Goal: Information Seeking & Learning: Check status

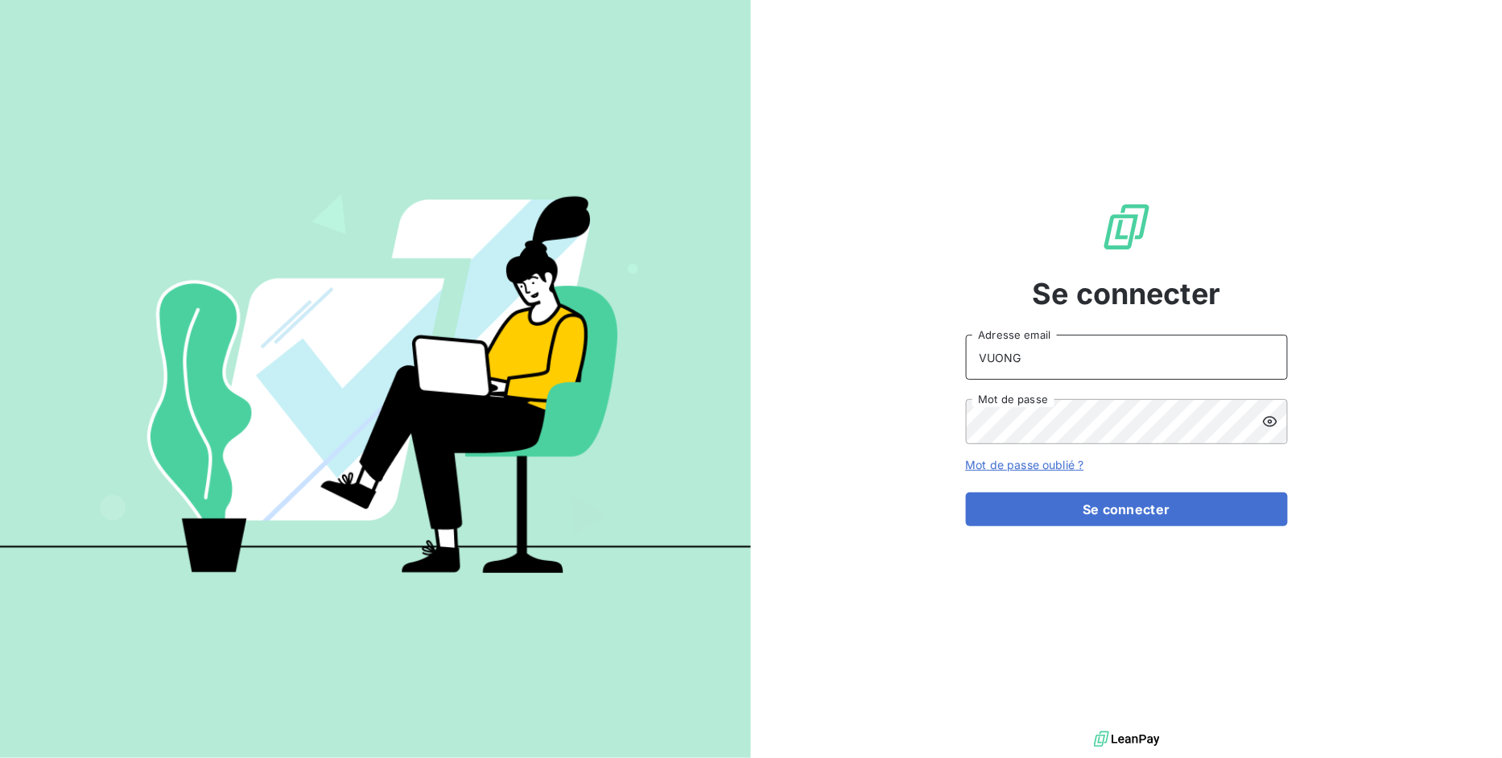
click at [1080, 354] on input "VUONG" at bounding box center [1127, 357] width 322 height 45
drag, startPoint x: 742, startPoint y: 320, endPoint x: 260, endPoint y: 269, distance: 484.2
click at [420, 269] on div "Se connecter VUONG Adresse email Mot de passe Mot de passe oublié ? Se connecter" at bounding box center [751, 379] width 1502 height 758
type input "[EMAIL_ADDRESS][DOMAIN_NAME]"
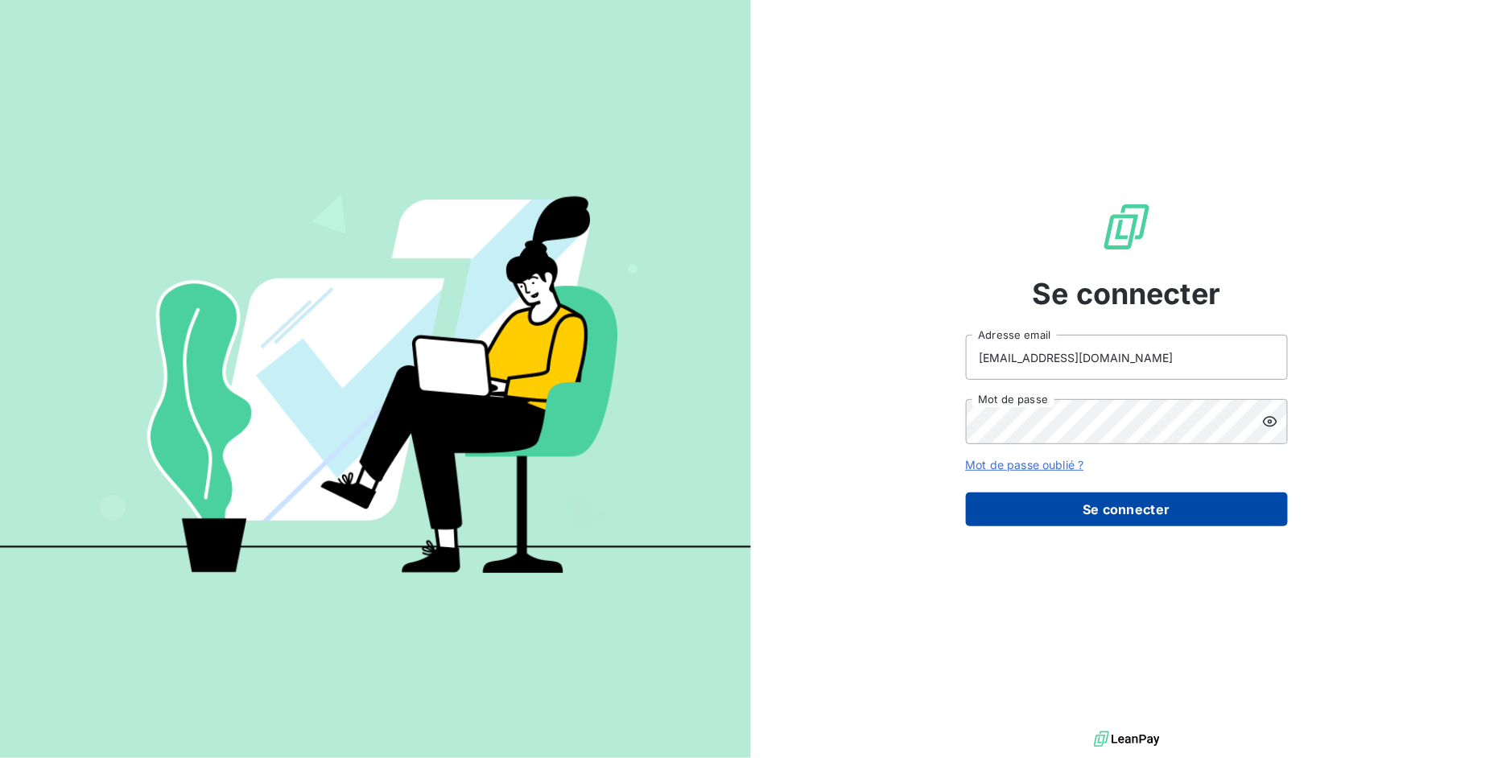
click at [1099, 523] on button "Se connecter" at bounding box center [1127, 510] width 322 height 34
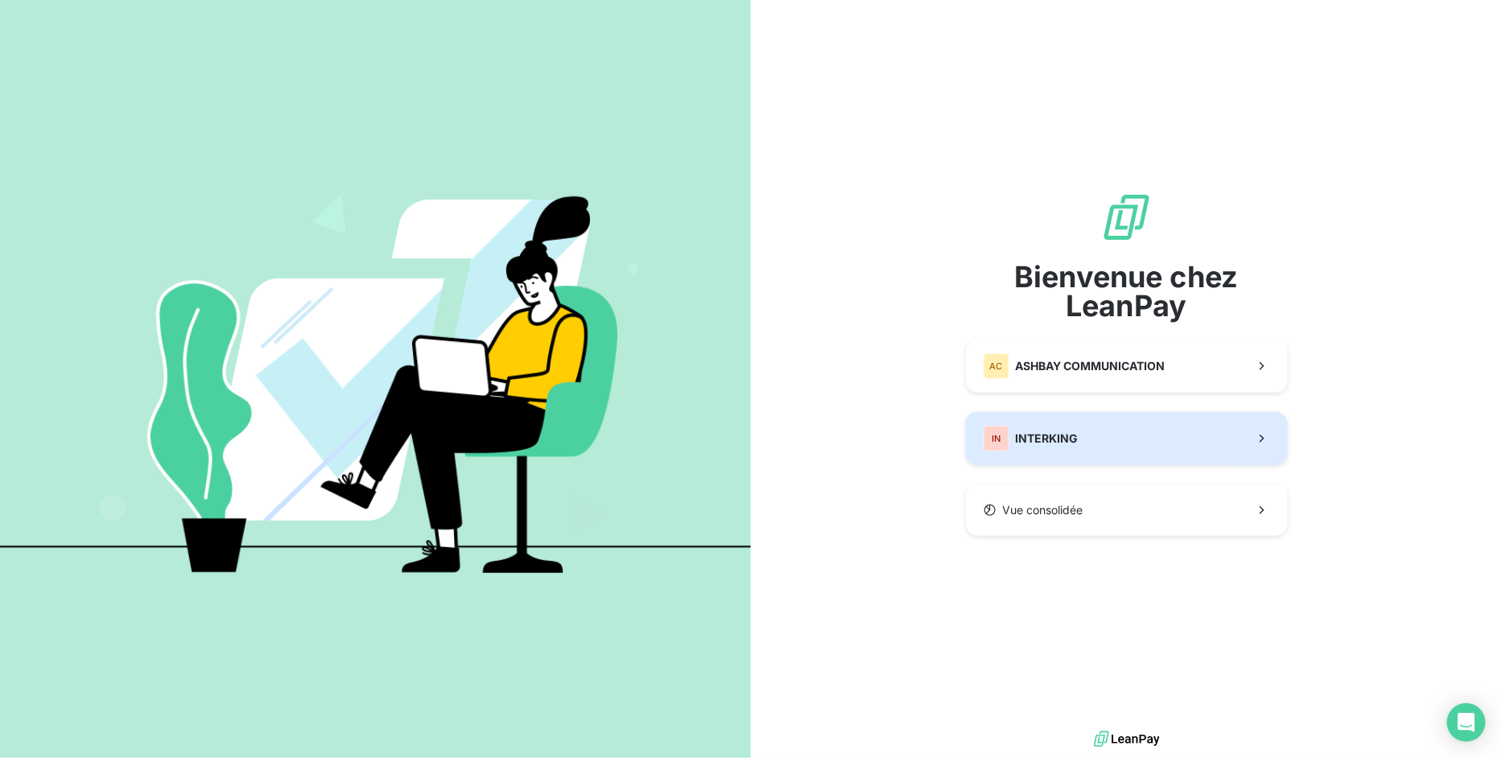
click at [1155, 444] on button "IN INTERKING" at bounding box center [1127, 438] width 322 height 53
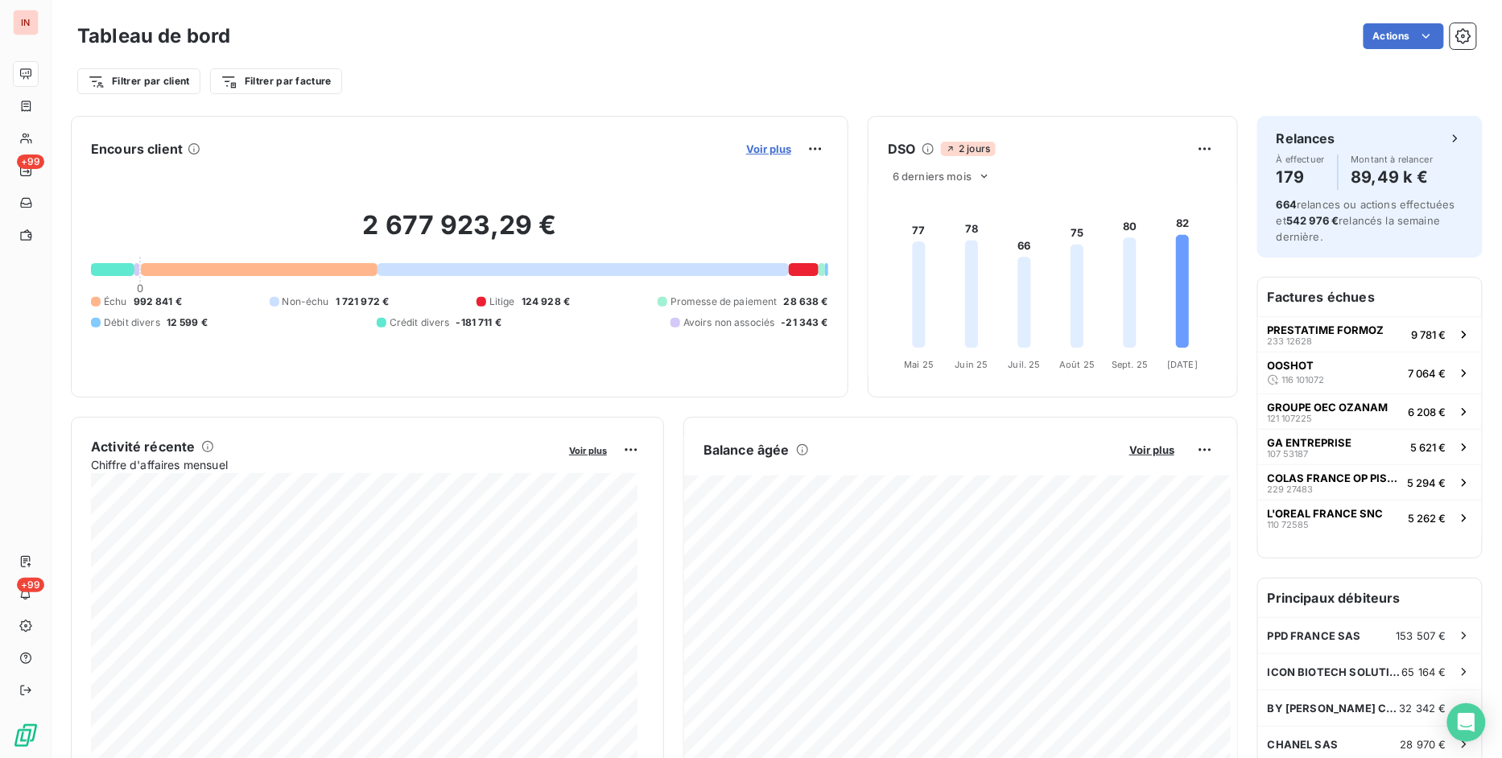
click at [750, 149] on span "Voir plus" at bounding box center [768, 149] width 45 height 13
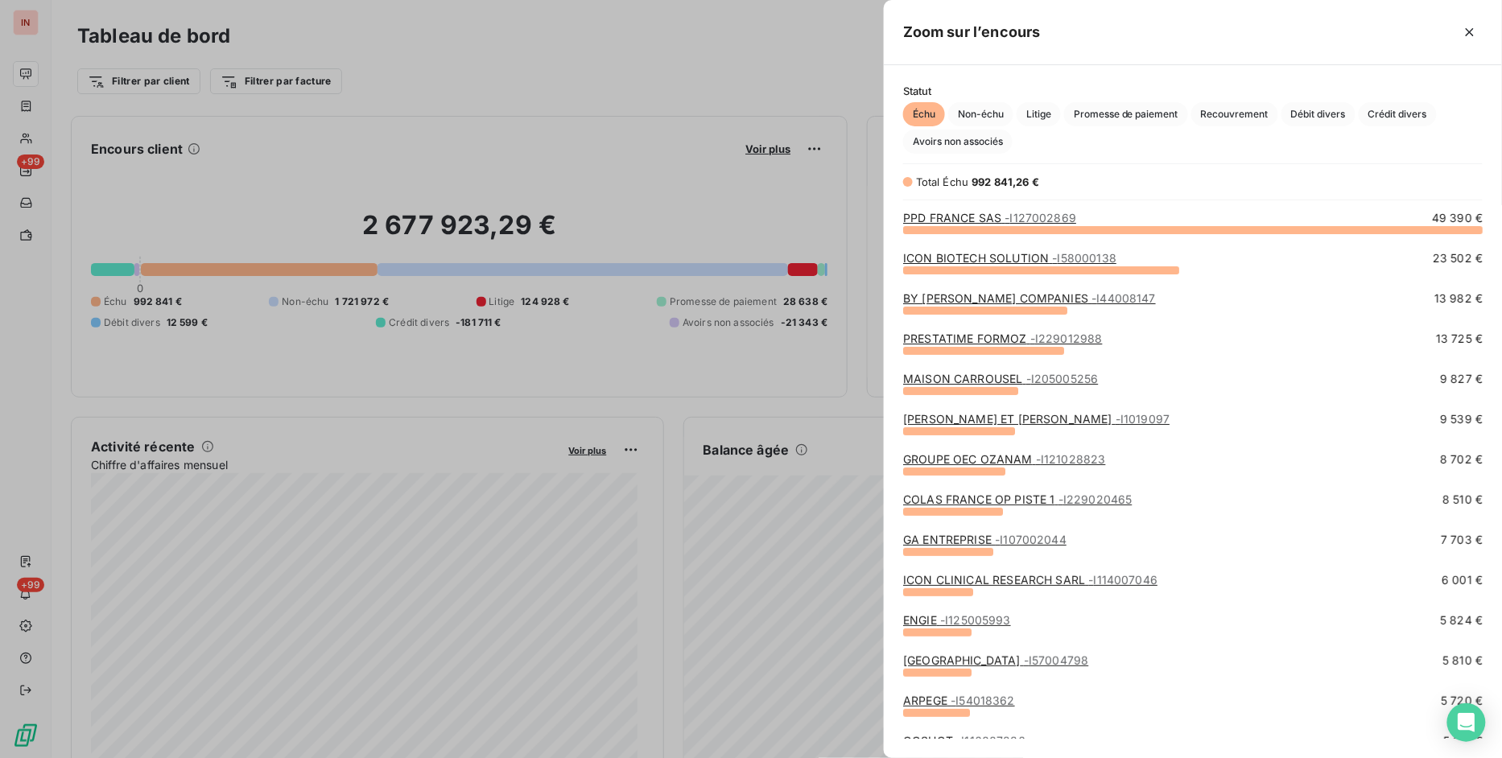
scroll to position [515, 605]
click at [988, 461] on link "GROUPE OEC OZANAM - I121028823" at bounding box center [1004, 460] width 202 height 14
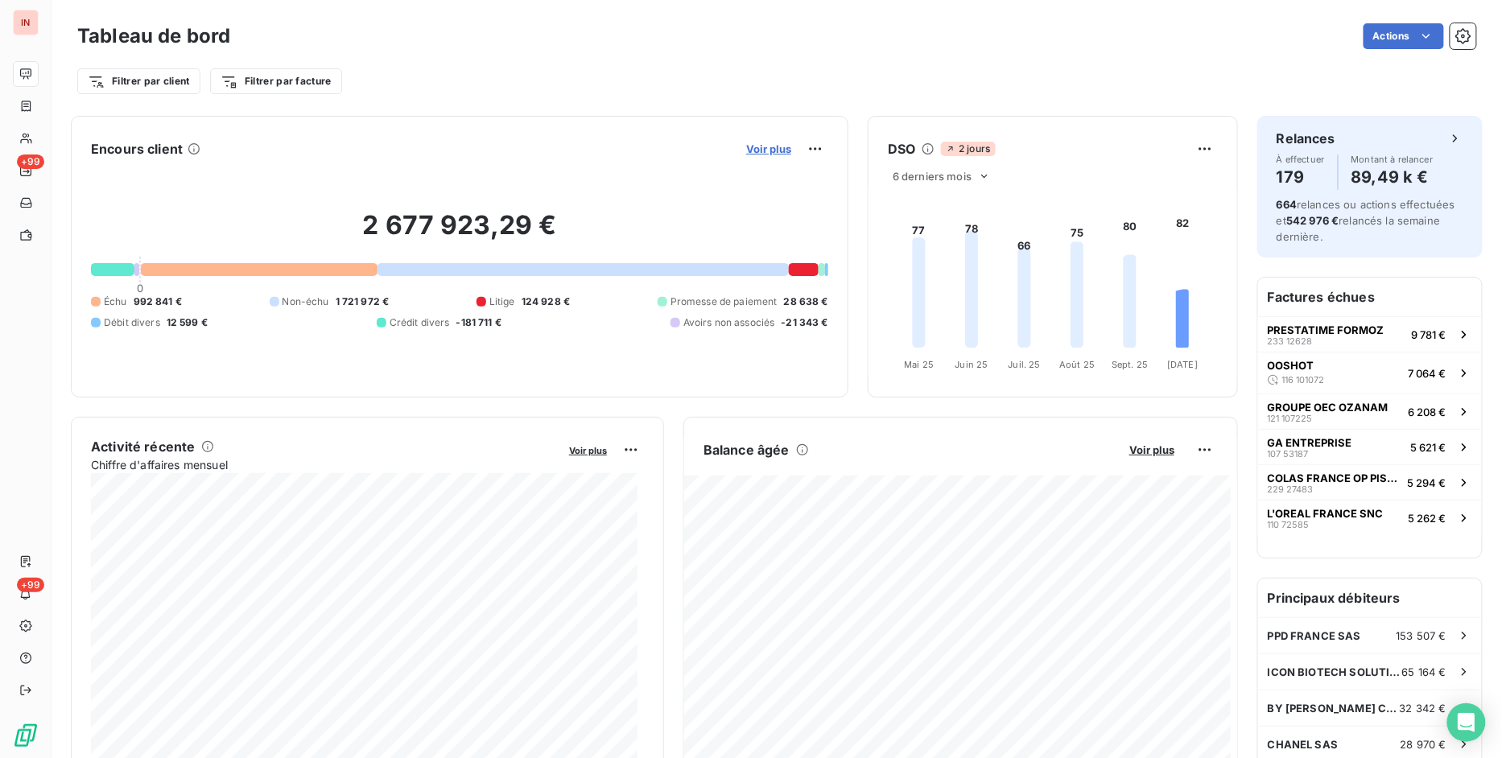
click at [758, 150] on span "Voir plus" at bounding box center [768, 149] width 45 height 13
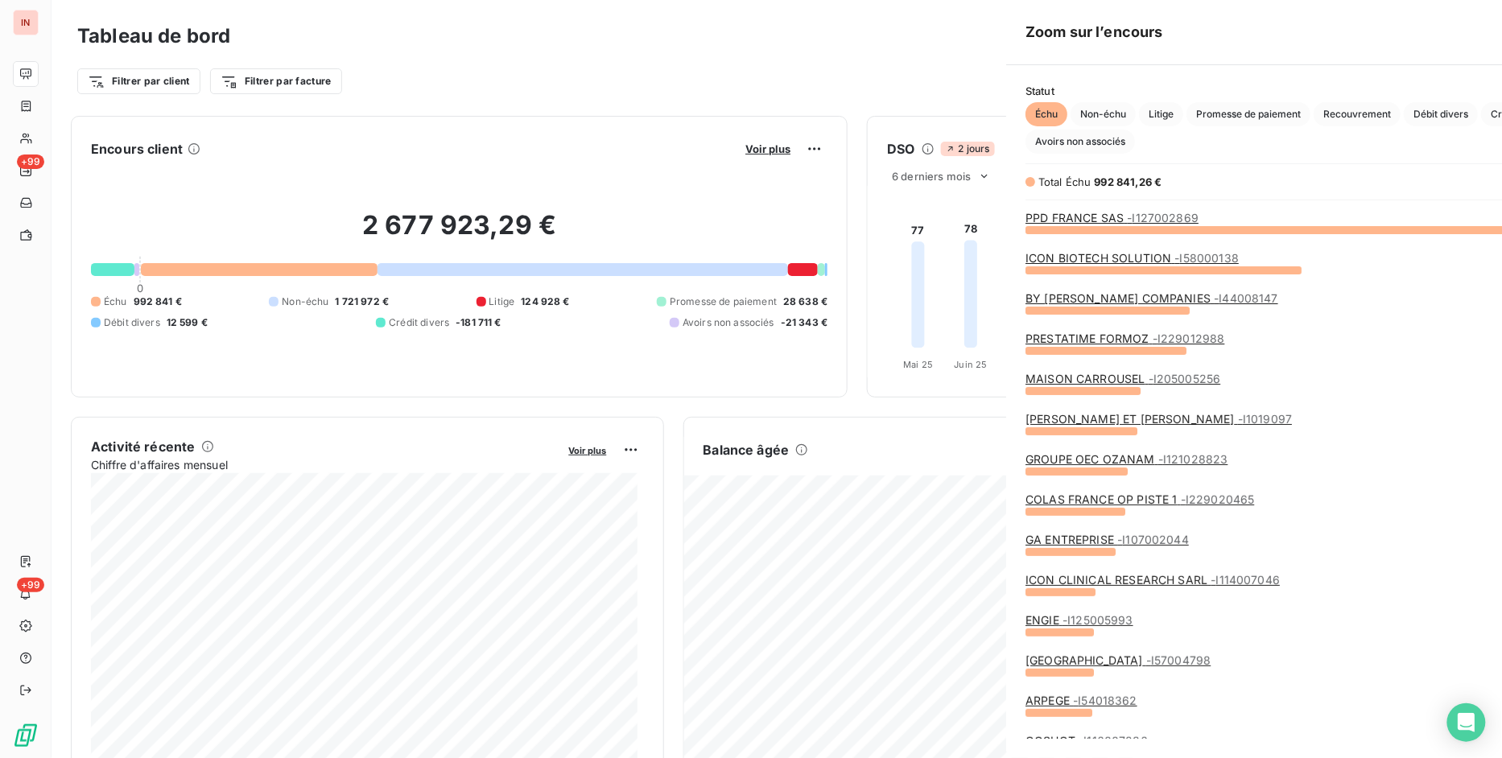
scroll to position [745, 605]
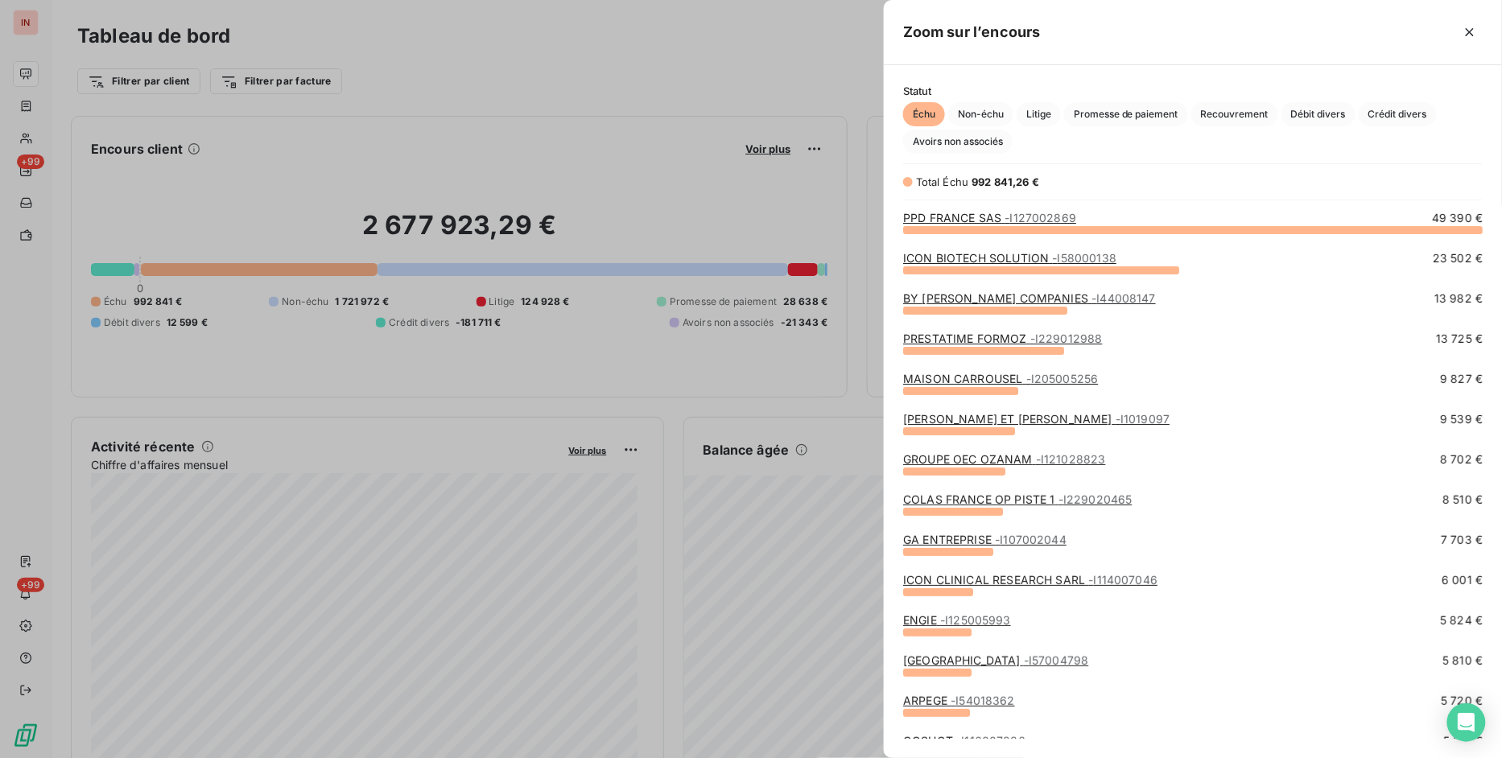
click at [971, 502] on link "COLAS FRANCE OP PISTE 1 - I229020465" at bounding box center [1017, 500] width 229 height 14
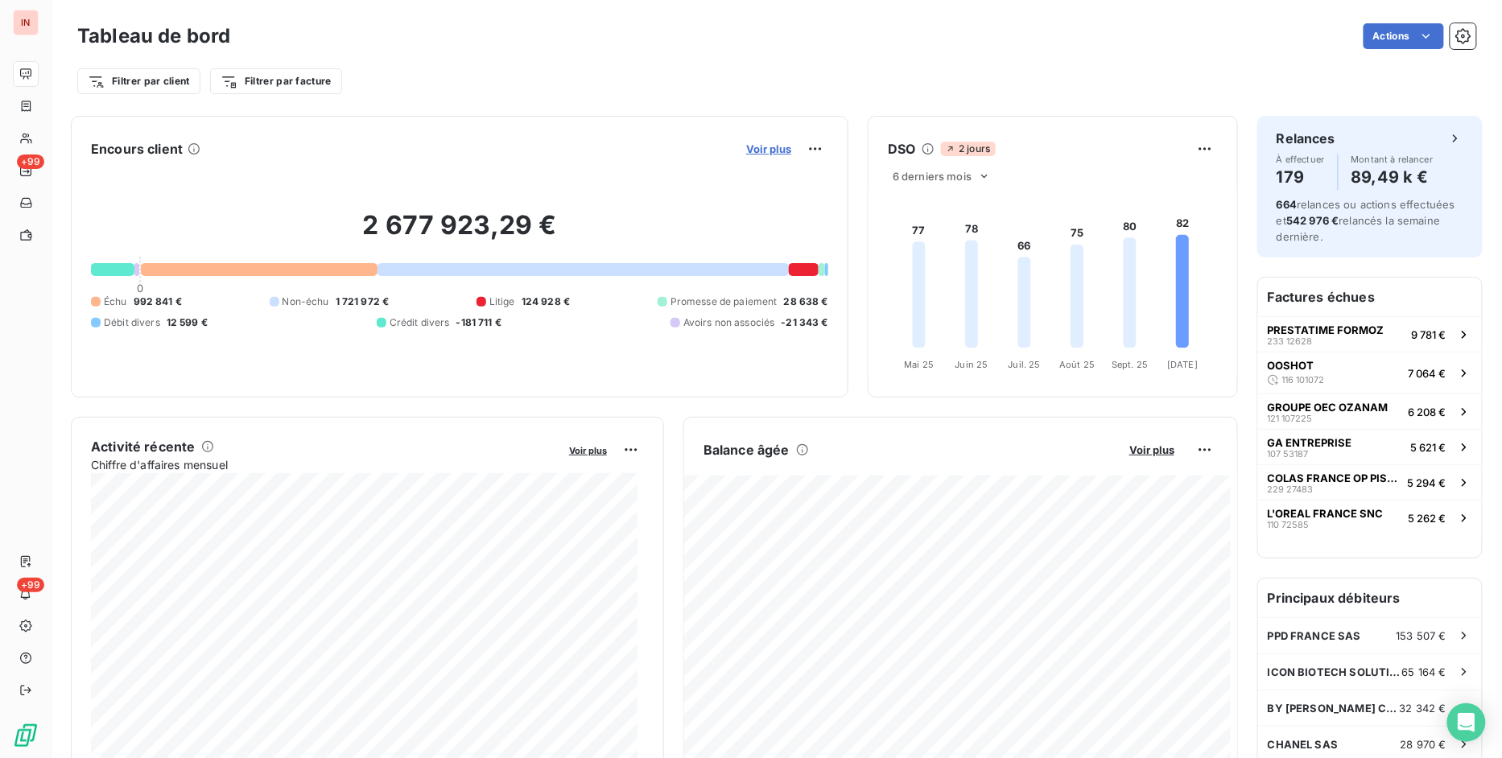
click at [746, 145] on span "Voir plus" at bounding box center [768, 149] width 45 height 13
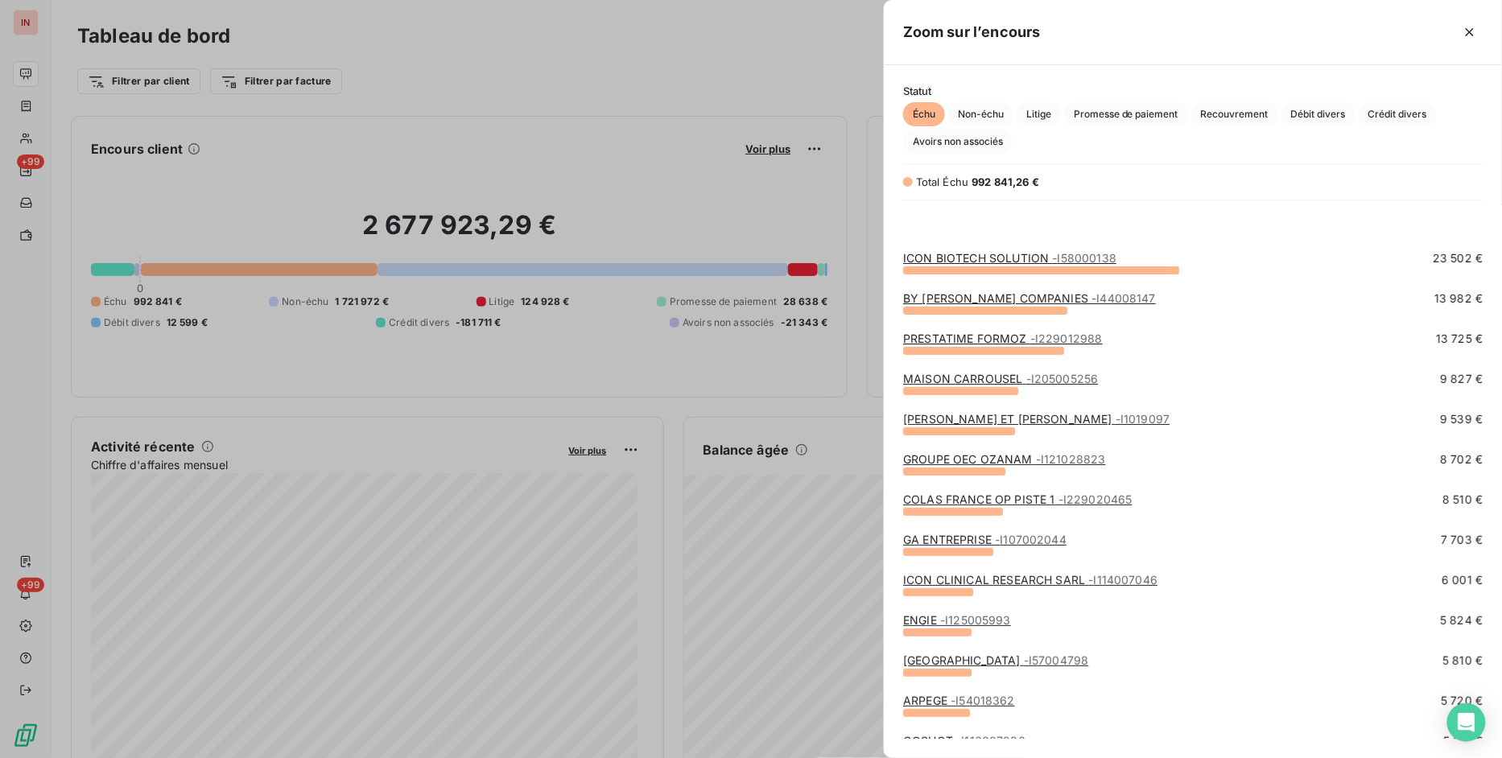
scroll to position [208, 0]
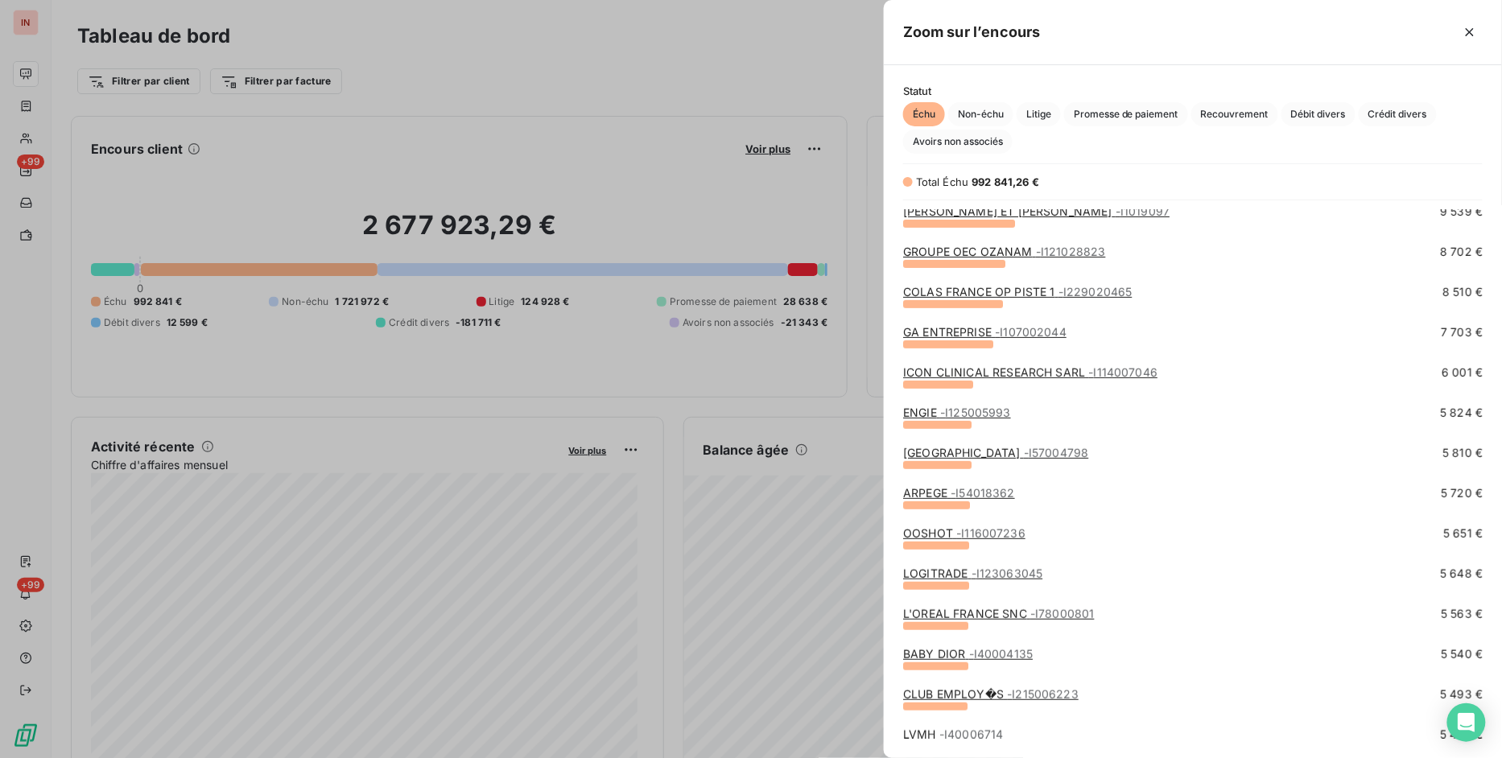
click at [989, 610] on link "L'OREAL FRANCE SNC - I78000801" at bounding box center [998, 614] width 191 height 14
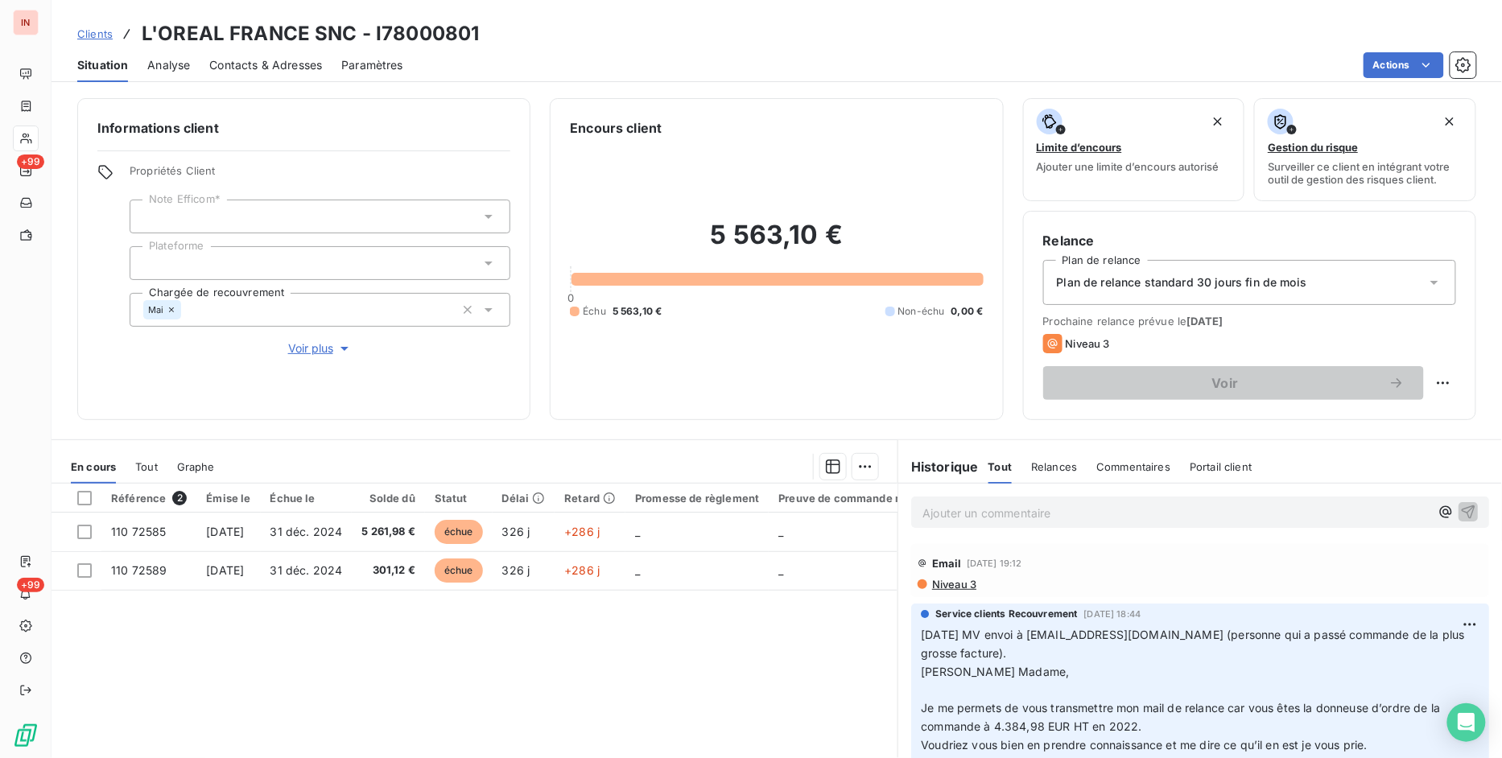
click at [561, 690] on div "Référence 2 Émise le Échue le Solde dû Statut Délai Retard Promesse de règlemen…" at bounding box center [475, 639] width 846 height 310
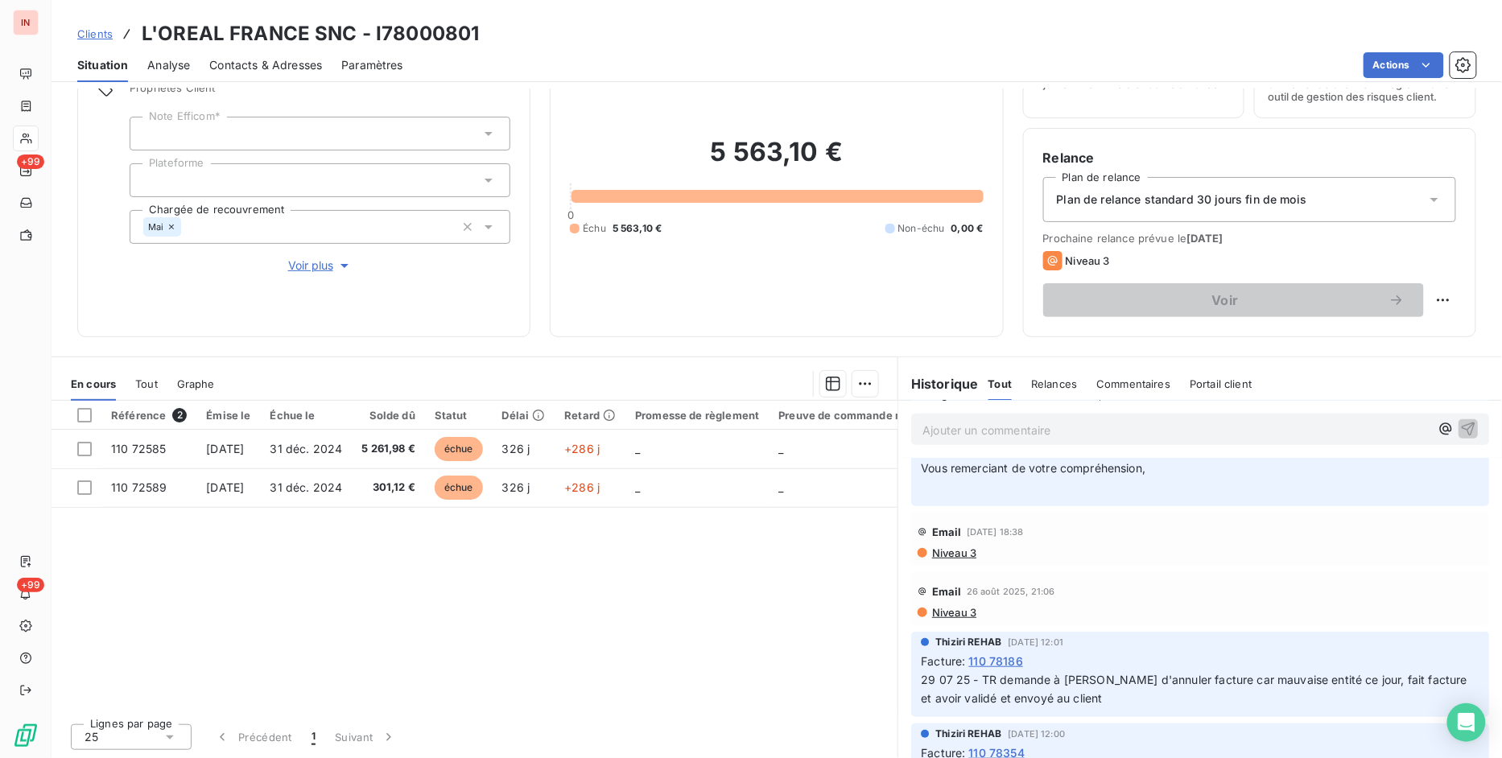
scroll to position [208, 0]
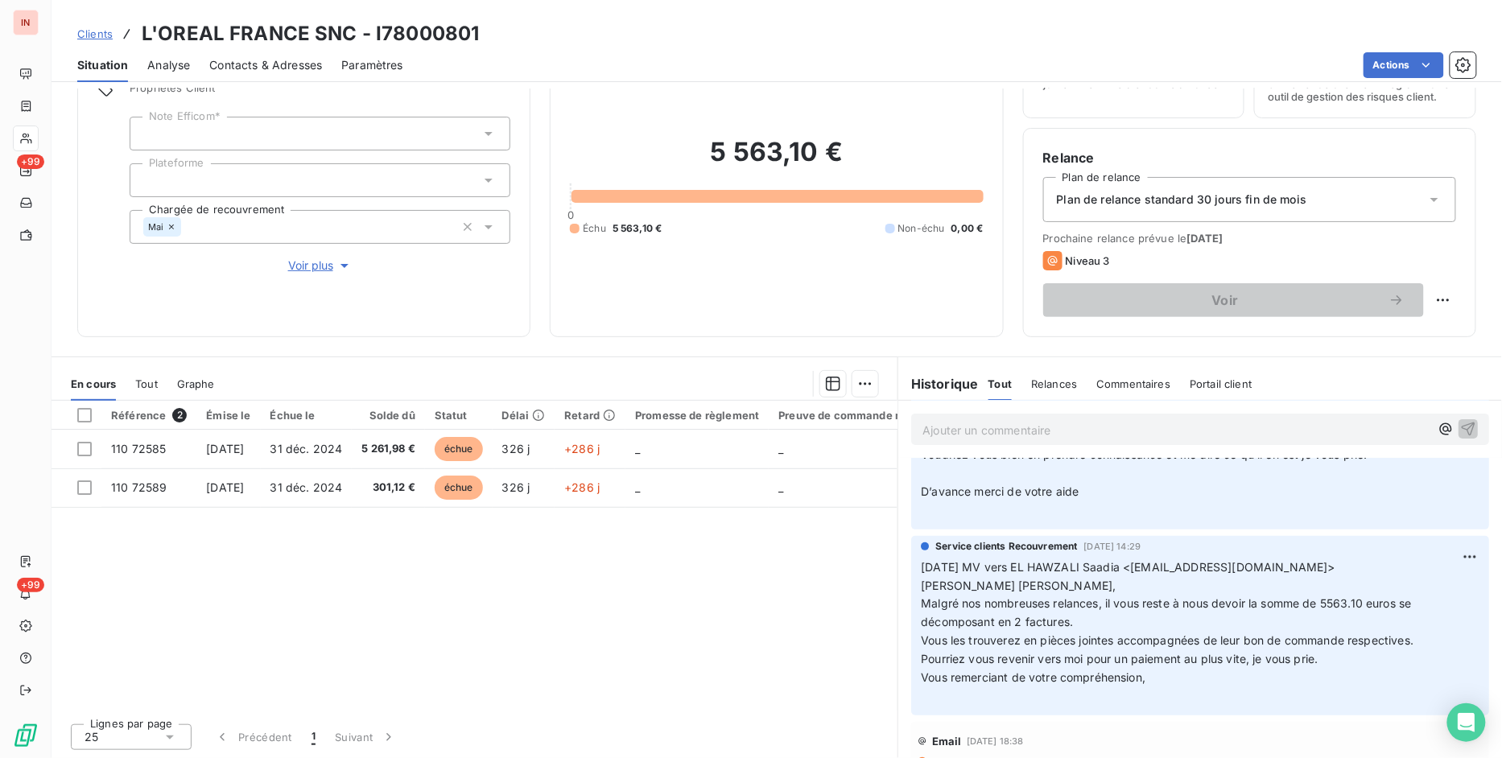
click at [510, 589] on div "Référence 2 Émise le Échue le Solde dû Statut Délai Retard Promesse de règlemen…" at bounding box center [475, 556] width 846 height 310
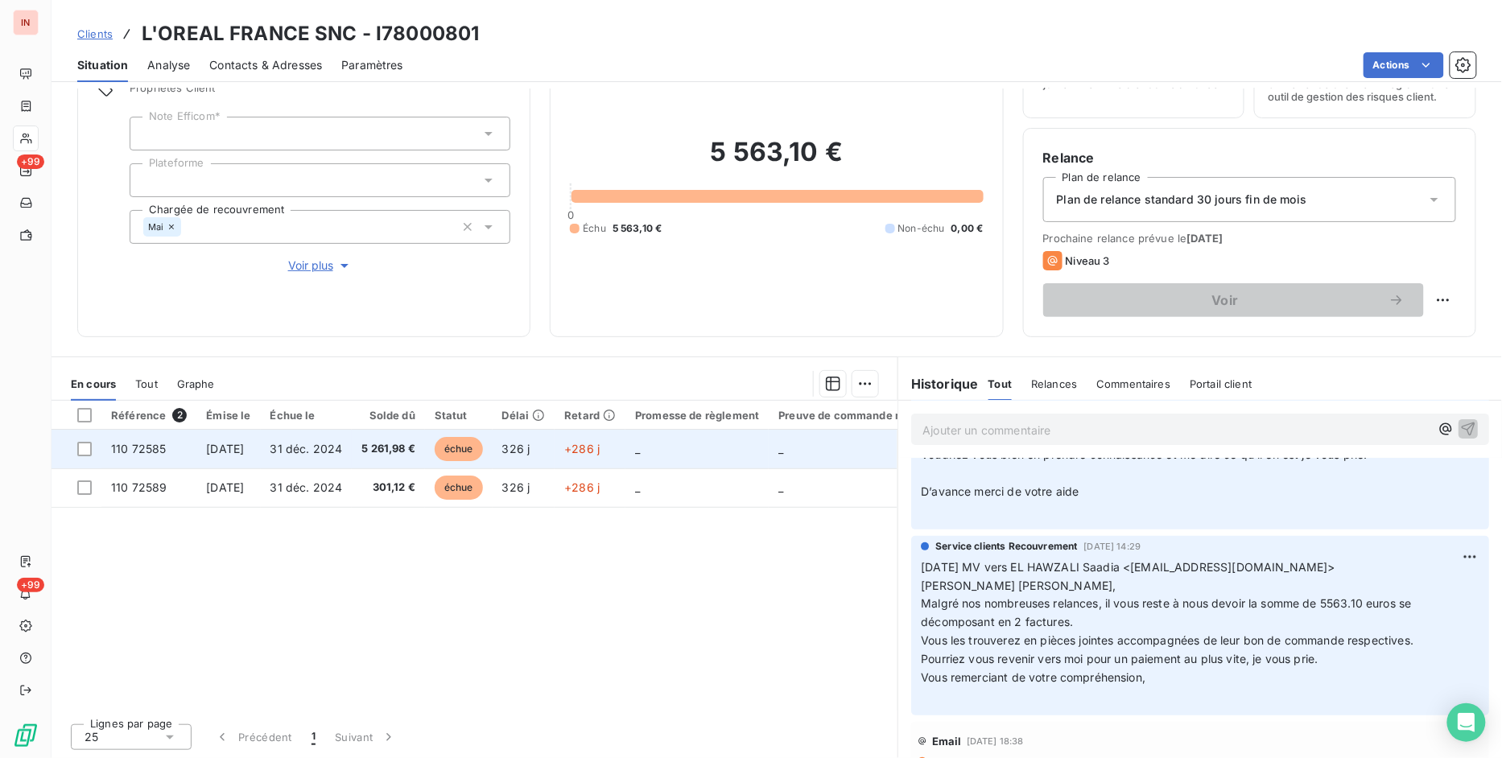
click at [260, 456] on td "[DATE]" at bounding box center [228, 449] width 64 height 39
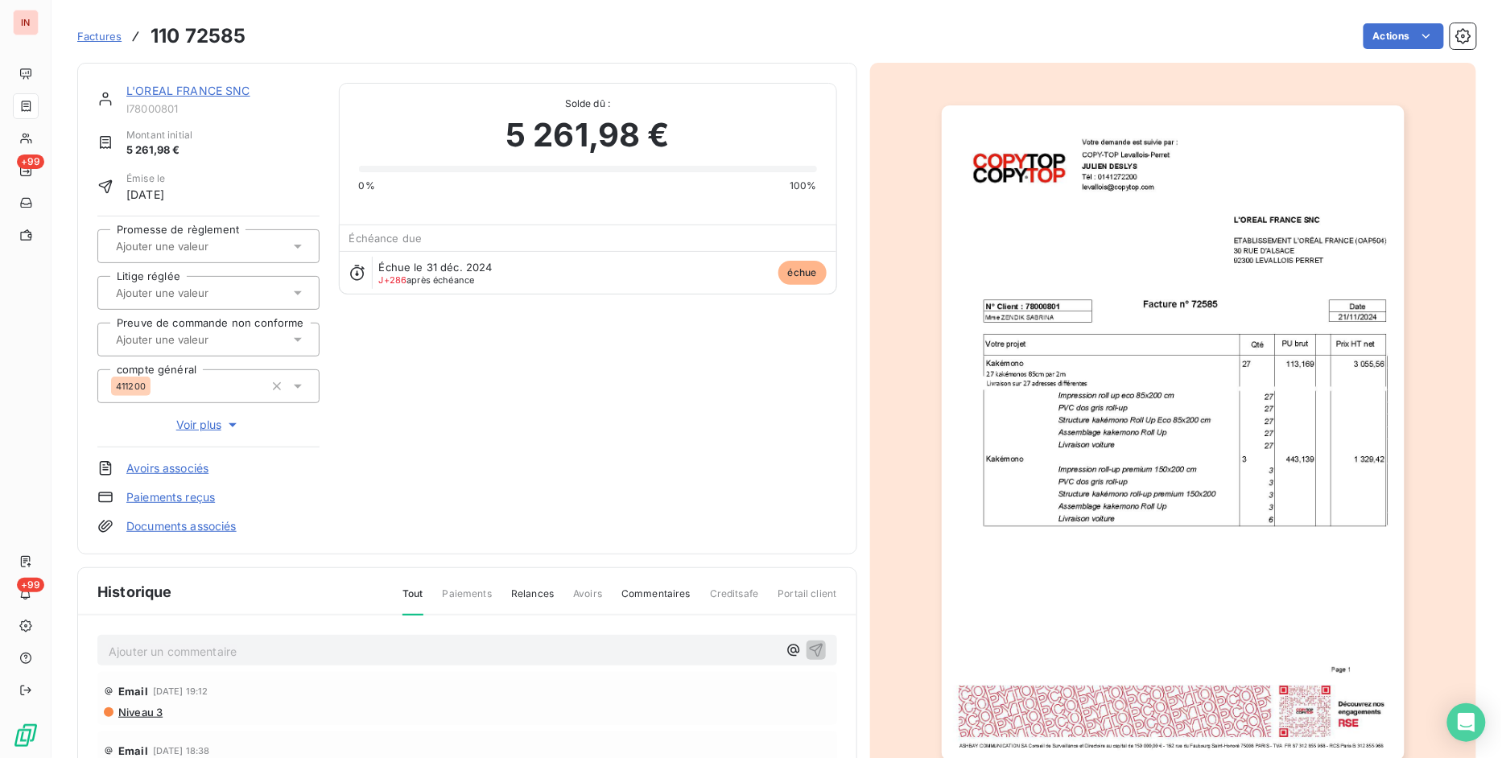
click at [172, 522] on link "Documents associés" at bounding box center [181, 527] width 110 height 16
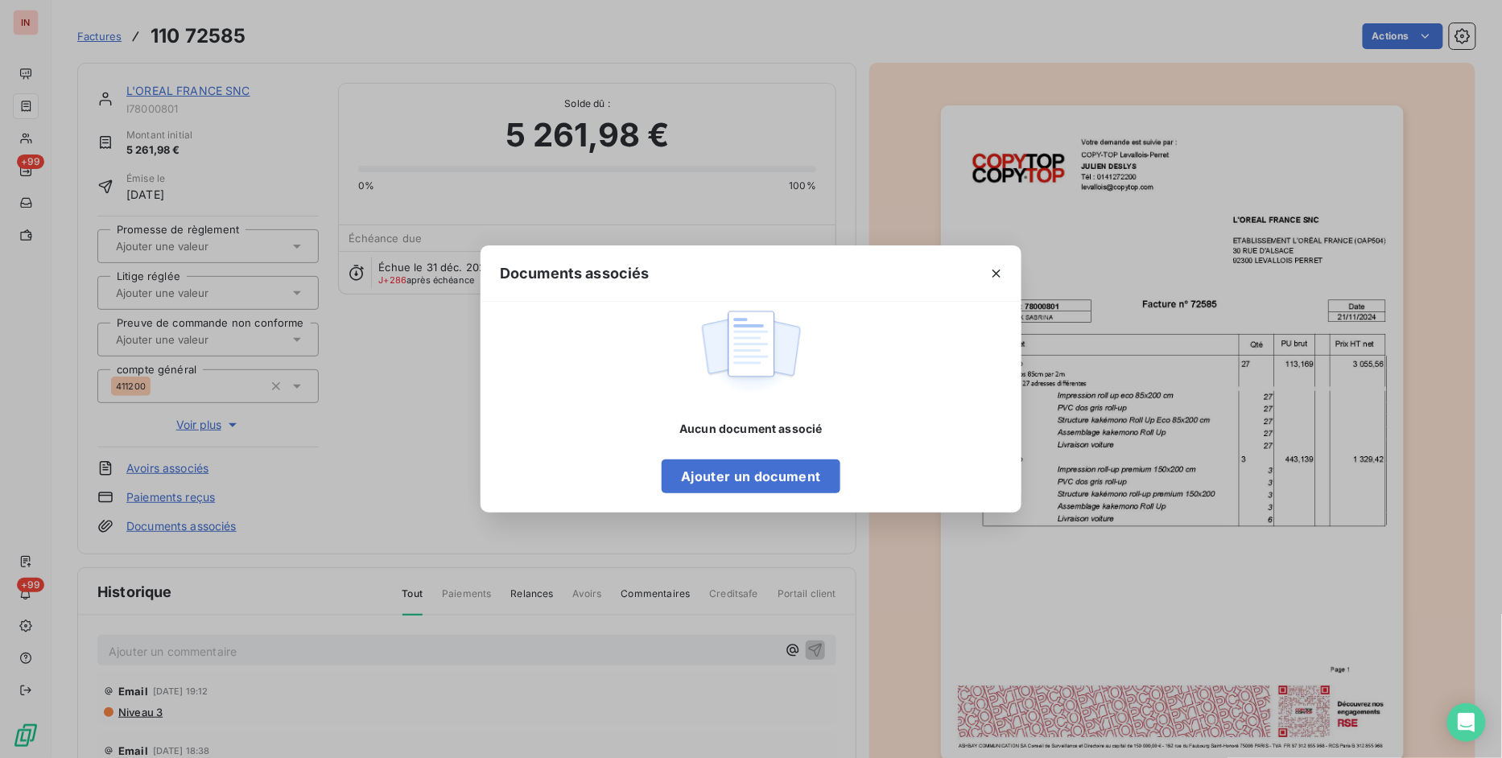
drag, startPoint x: 992, startPoint y: 269, endPoint x: 868, endPoint y: 252, distance: 125.1
click at [992, 270] on icon "button" at bounding box center [997, 274] width 16 height 16
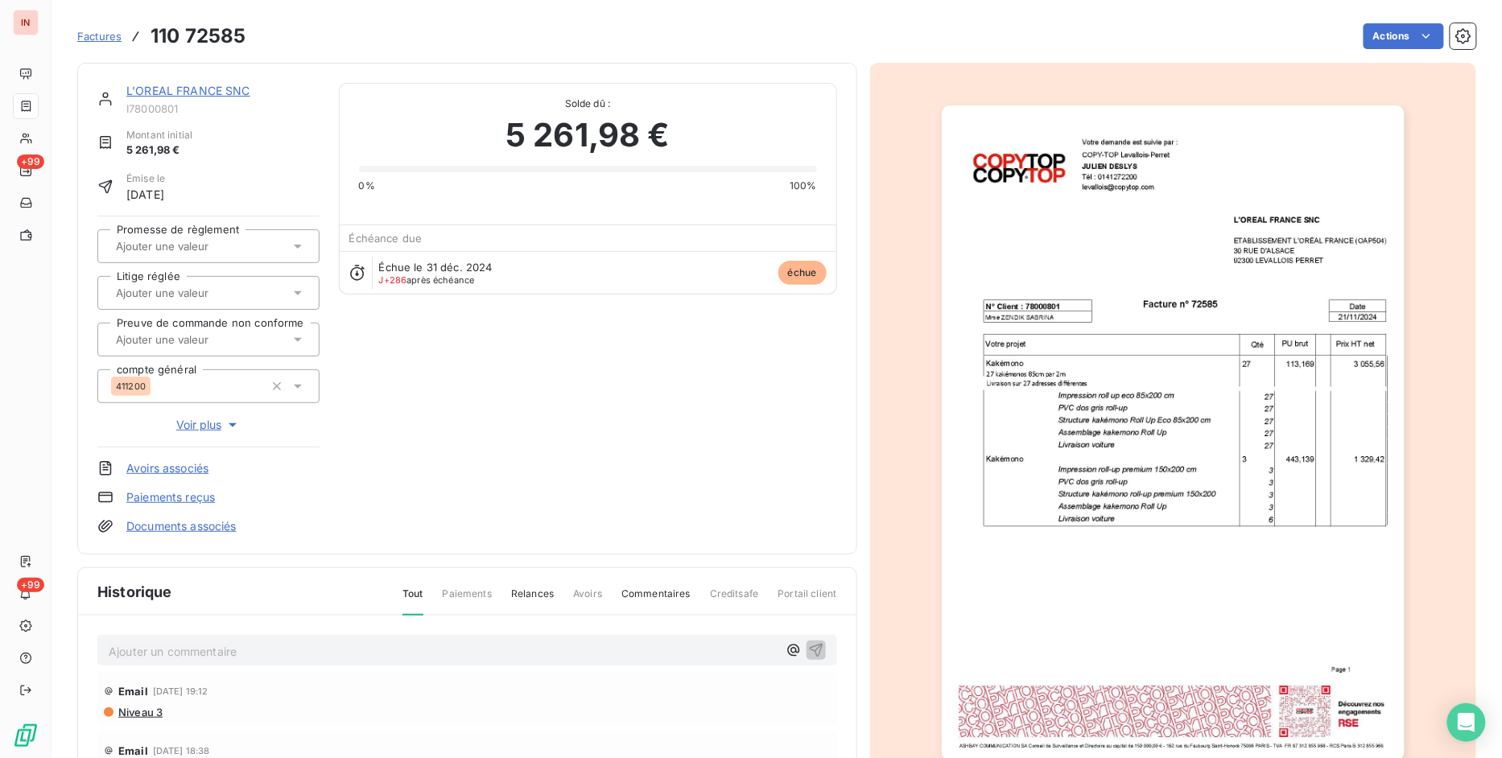
click at [146, 92] on link "L'OREAL FRANCE SNC" at bounding box center [188, 91] width 124 height 14
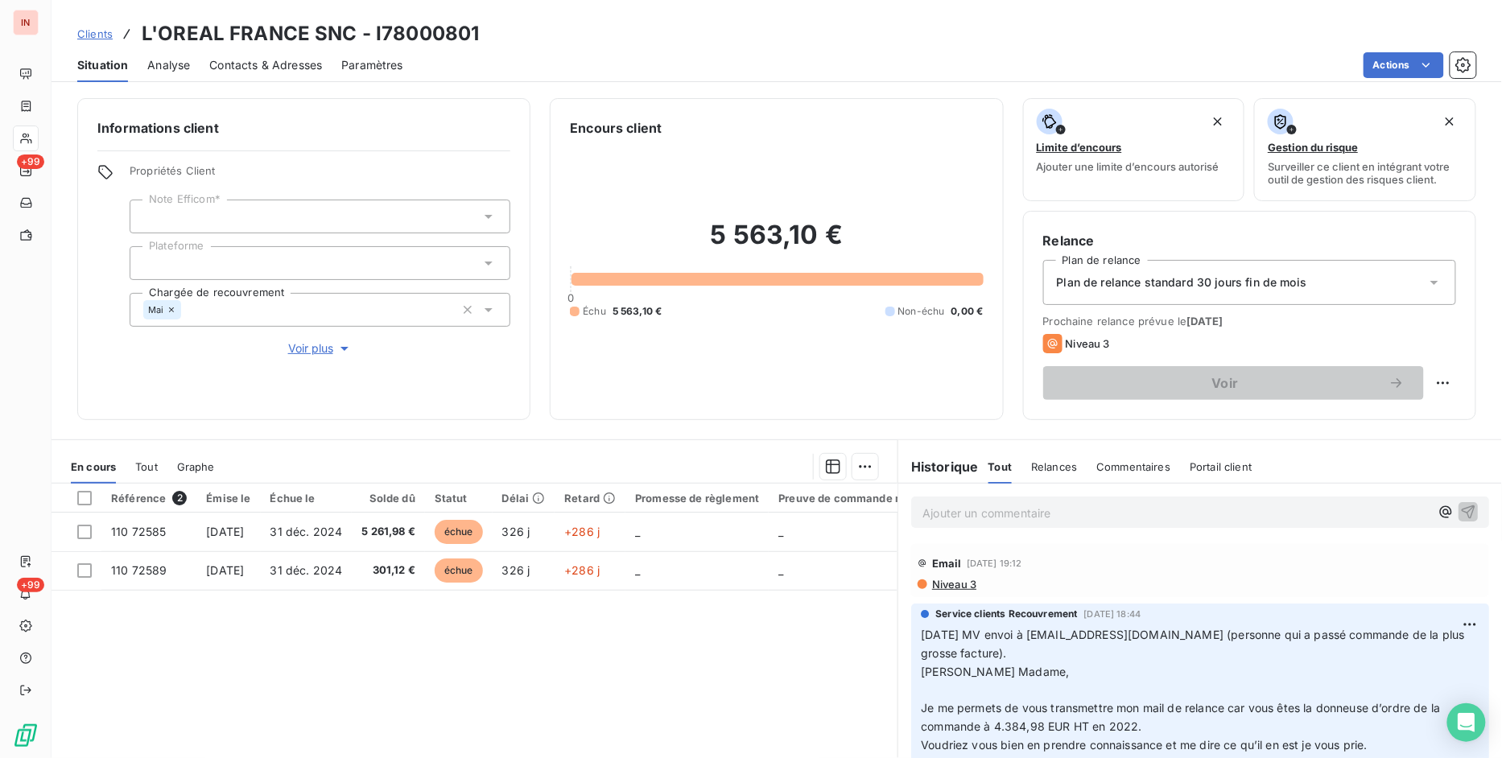
click at [991, 515] on p "Ajouter un commentaire ﻿" at bounding box center [1176, 513] width 507 height 20
drag, startPoint x: 1012, startPoint y: 509, endPoint x: 1364, endPoint y: 513, distance: 351.9
click at [1364, 513] on p "[DATE] MV vers L'OREAL FRANCE SNC - I78000801-relance factures 2024" at bounding box center [1176, 512] width 507 height 19
click at [1081, 504] on p "[DATE] MV vers" at bounding box center [1176, 512] width 507 height 19
click at [1201, 518] on p "[DATE] MV vers [EMAIL_ADDRESS][DOMAIN_NAME]" at bounding box center [1176, 512] width 507 height 19
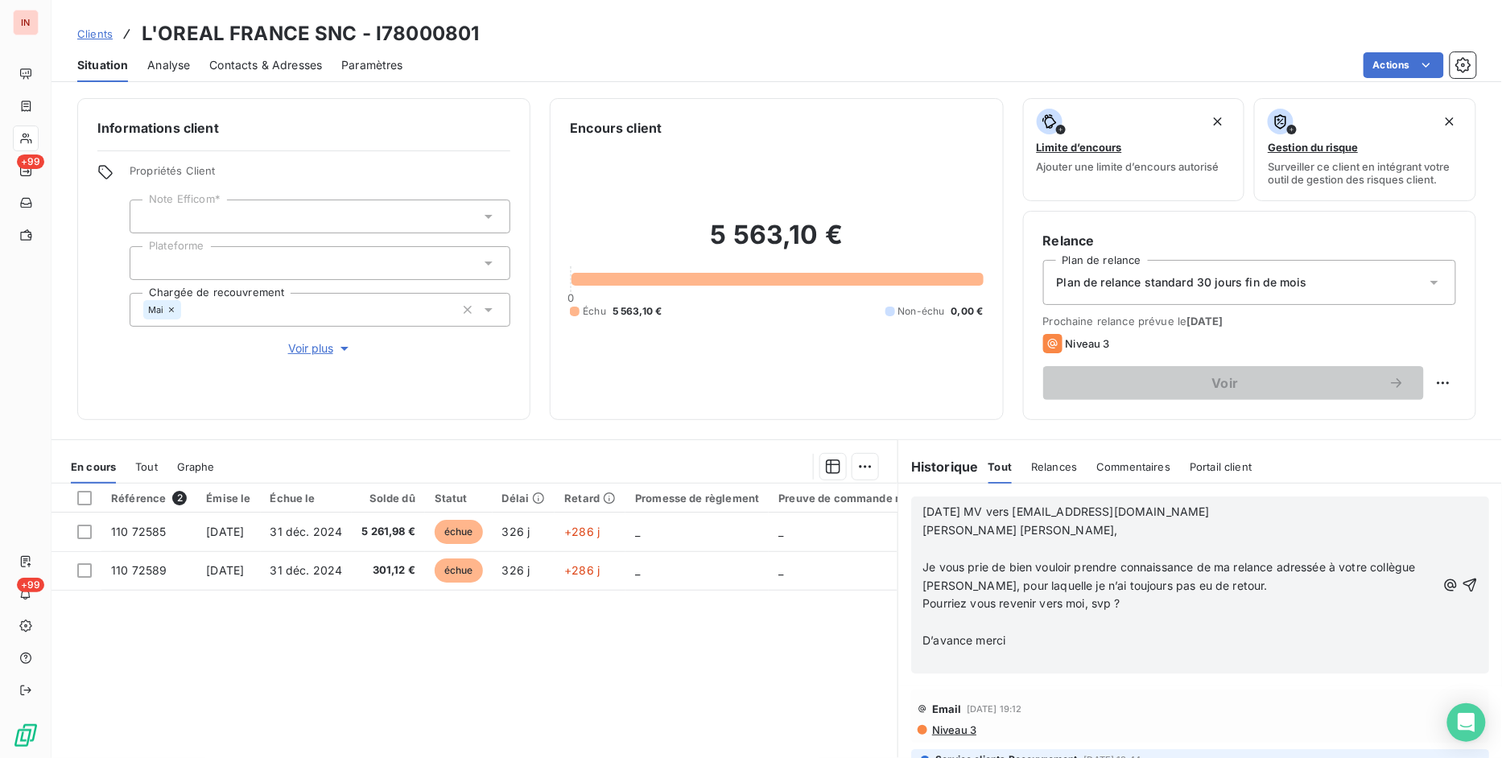
drag, startPoint x: 929, startPoint y: 552, endPoint x: 982, endPoint y: 556, distance: 53.3
click at [932, 552] on p "﻿" at bounding box center [1180, 549] width 514 height 19
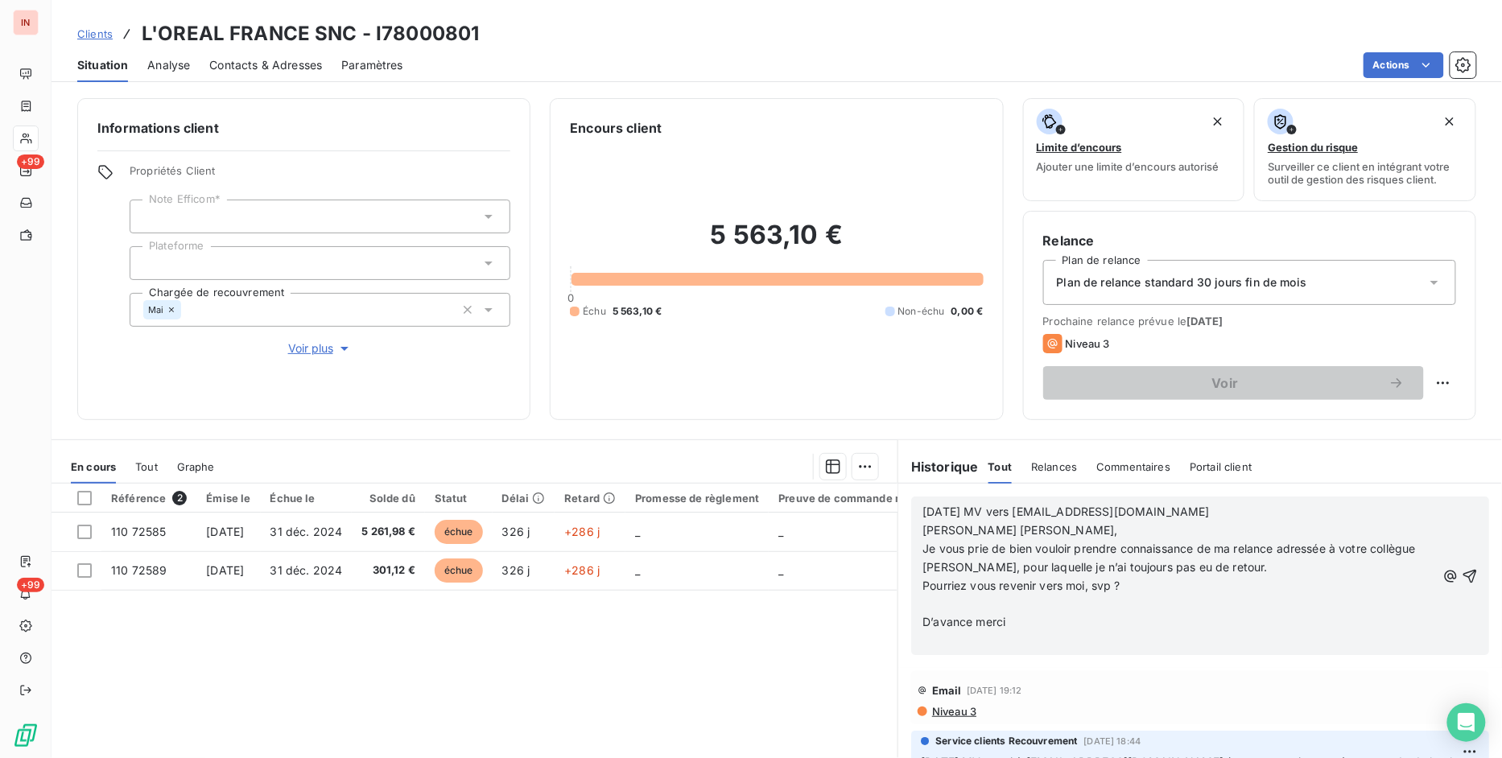
drag, startPoint x: 908, startPoint y: 599, endPoint x: 968, endPoint y: 612, distance: 61.0
click at [920, 601] on div "[DATE] MV vers [EMAIL_ADDRESS][DOMAIN_NAME] [PERSON_NAME] Madame, Je vous prie …" at bounding box center [1200, 576] width 578 height 159
drag, startPoint x: 932, startPoint y: 604, endPoint x: 1011, endPoint y: 623, distance: 80.5
click at [936, 604] on p "﻿" at bounding box center [1180, 604] width 514 height 19
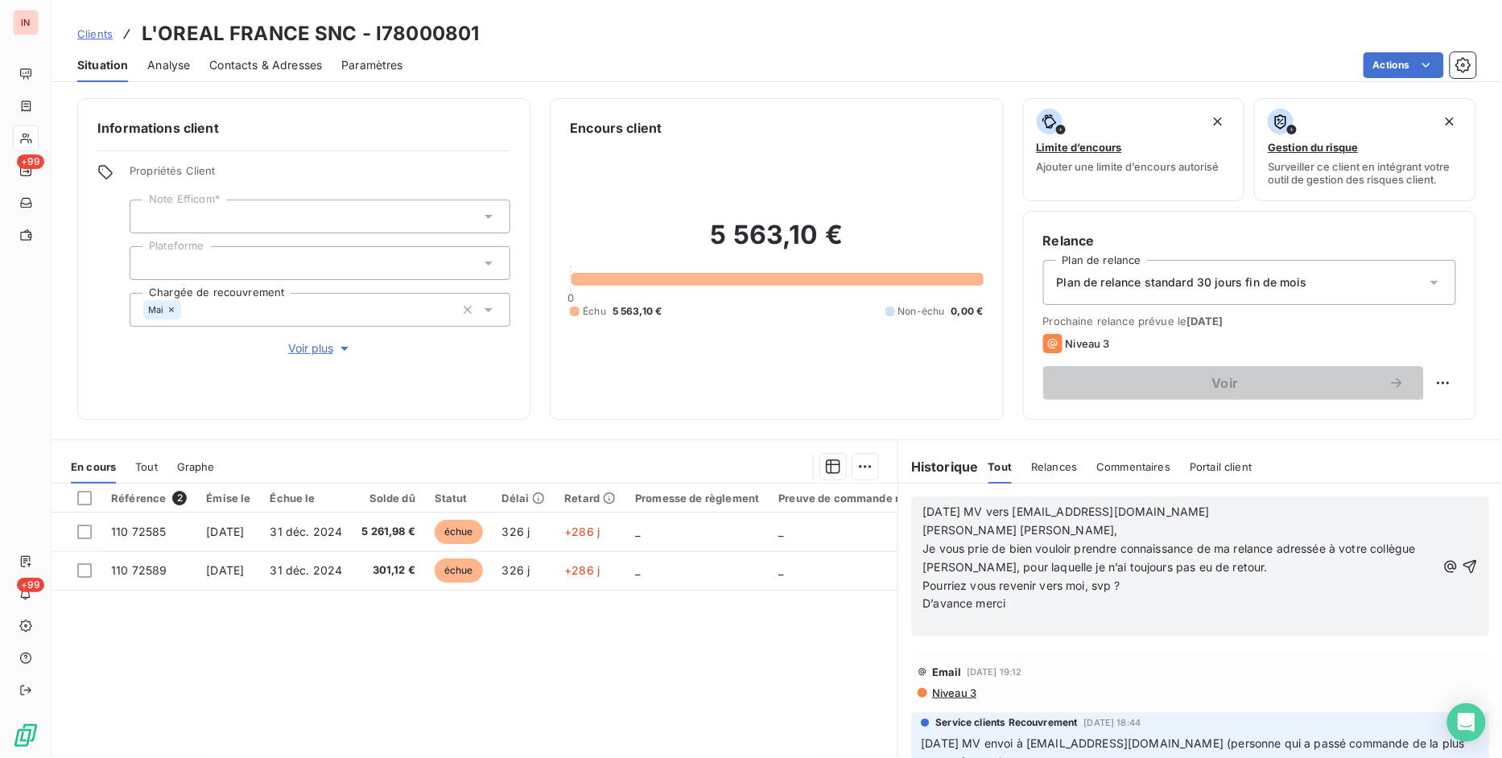
click at [982, 626] on p "﻿" at bounding box center [1180, 623] width 514 height 19
click at [1464, 565] on icon "button" at bounding box center [1471, 567] width 14 height 14
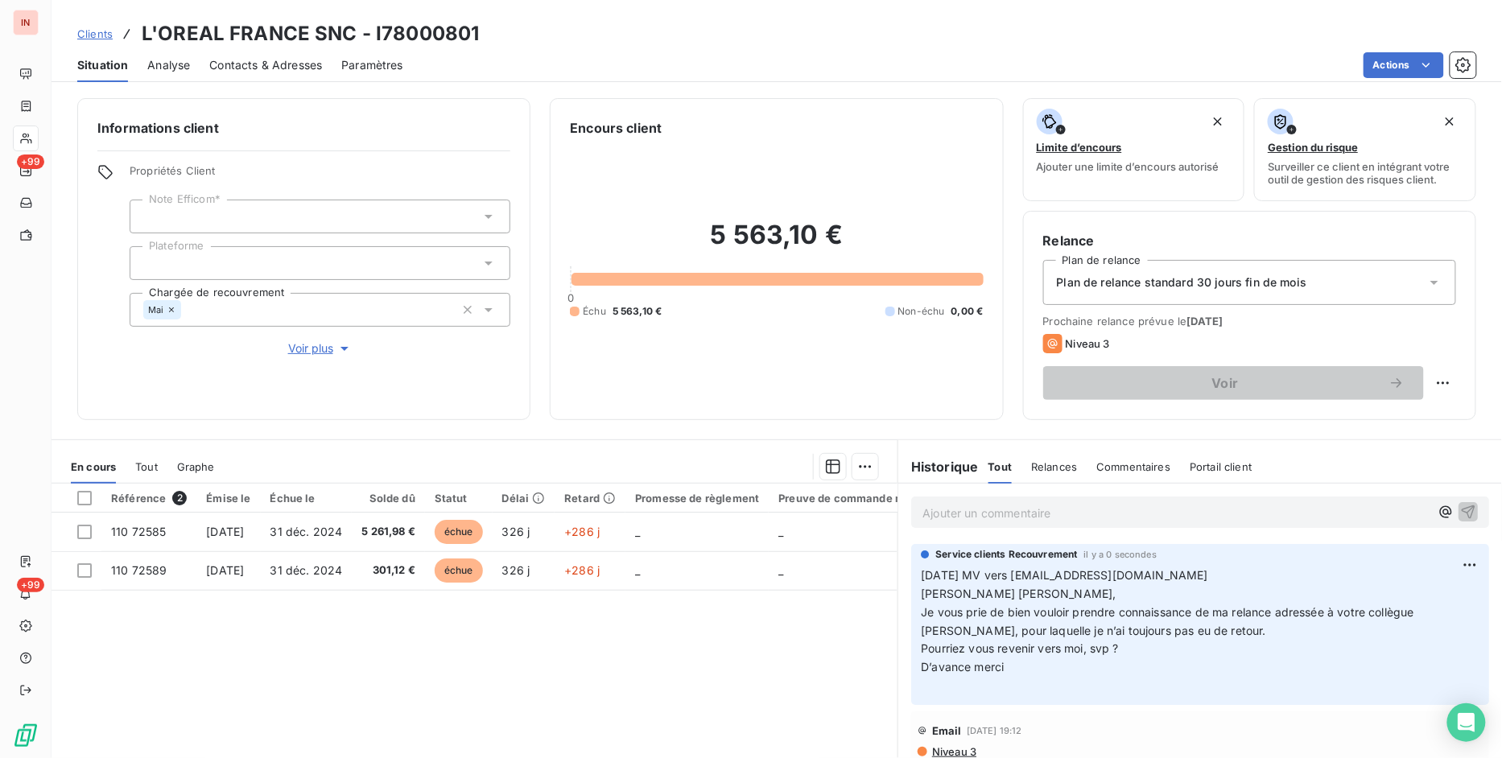
drag, startPoint x: 108, startPoint y: 32, endPoint x: 117, endPoint y: 30, distance: 9.2
click at [108, 32] on span "Clients" at bounding box center [94, 33] width 35 height 13
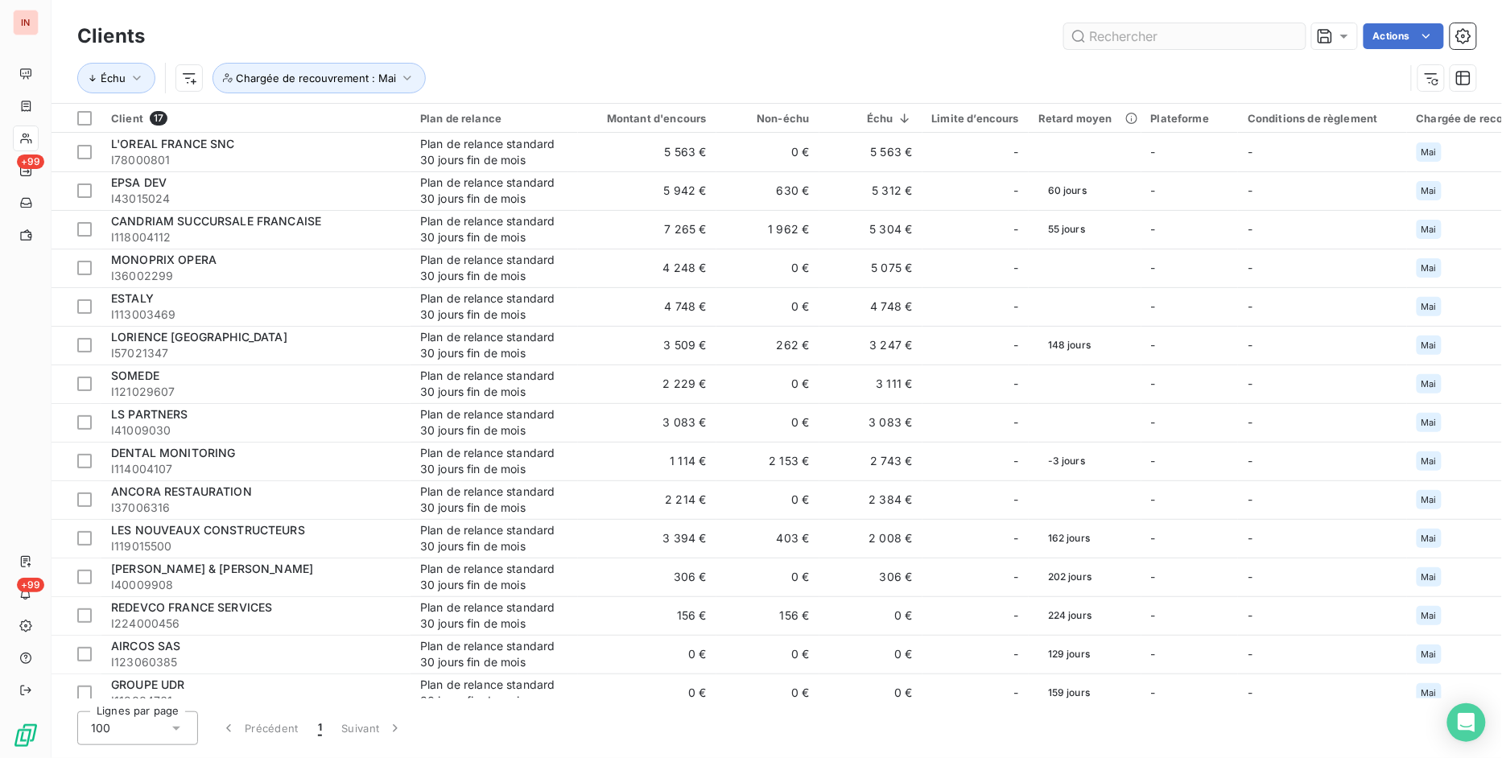
click at [1137, 27] on input "text" at bounding box center [1185, 36] width 242 height 26
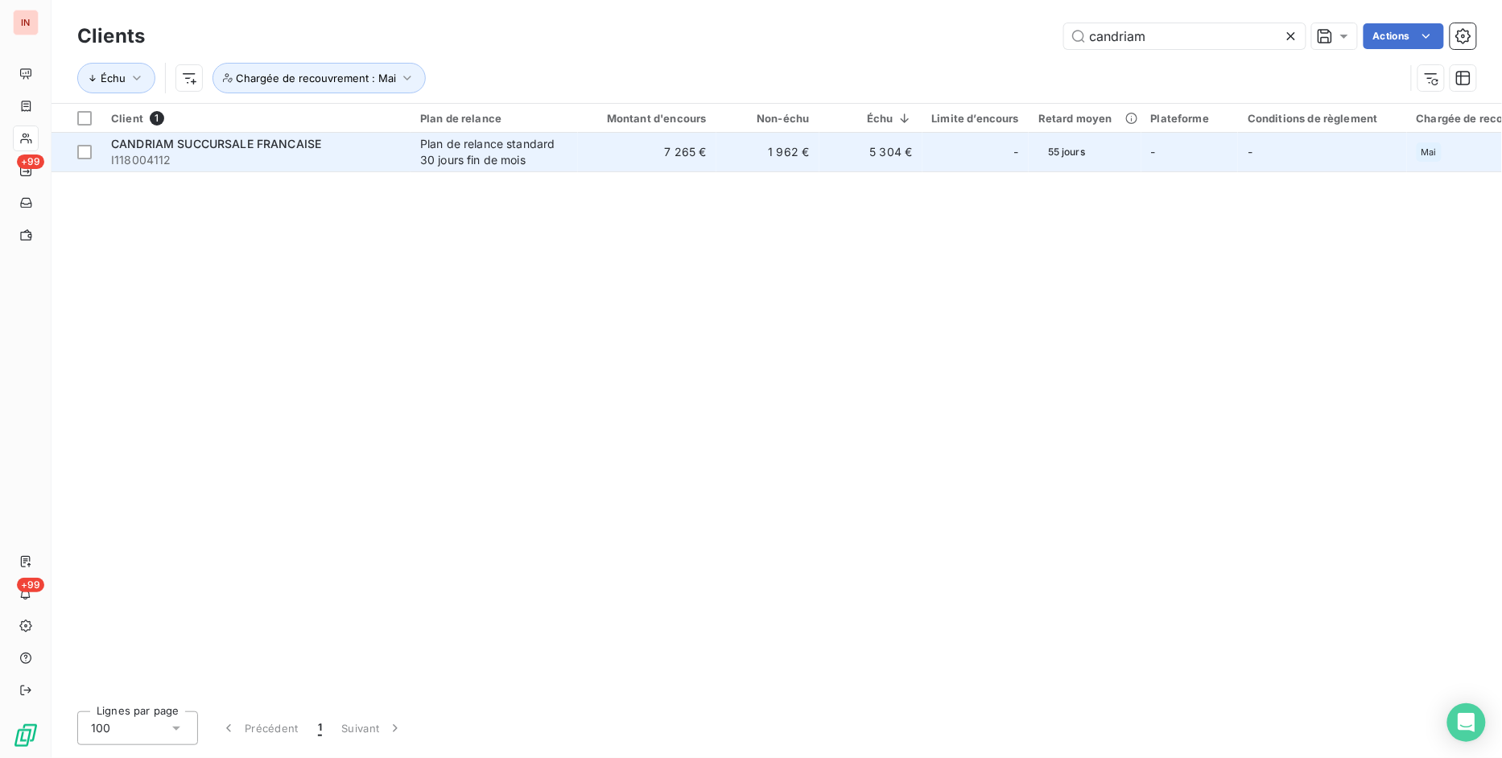
type input "candriam"
click at [366, 158] on span "I118004112" at bounding box center [256, 160] width 290 height 16
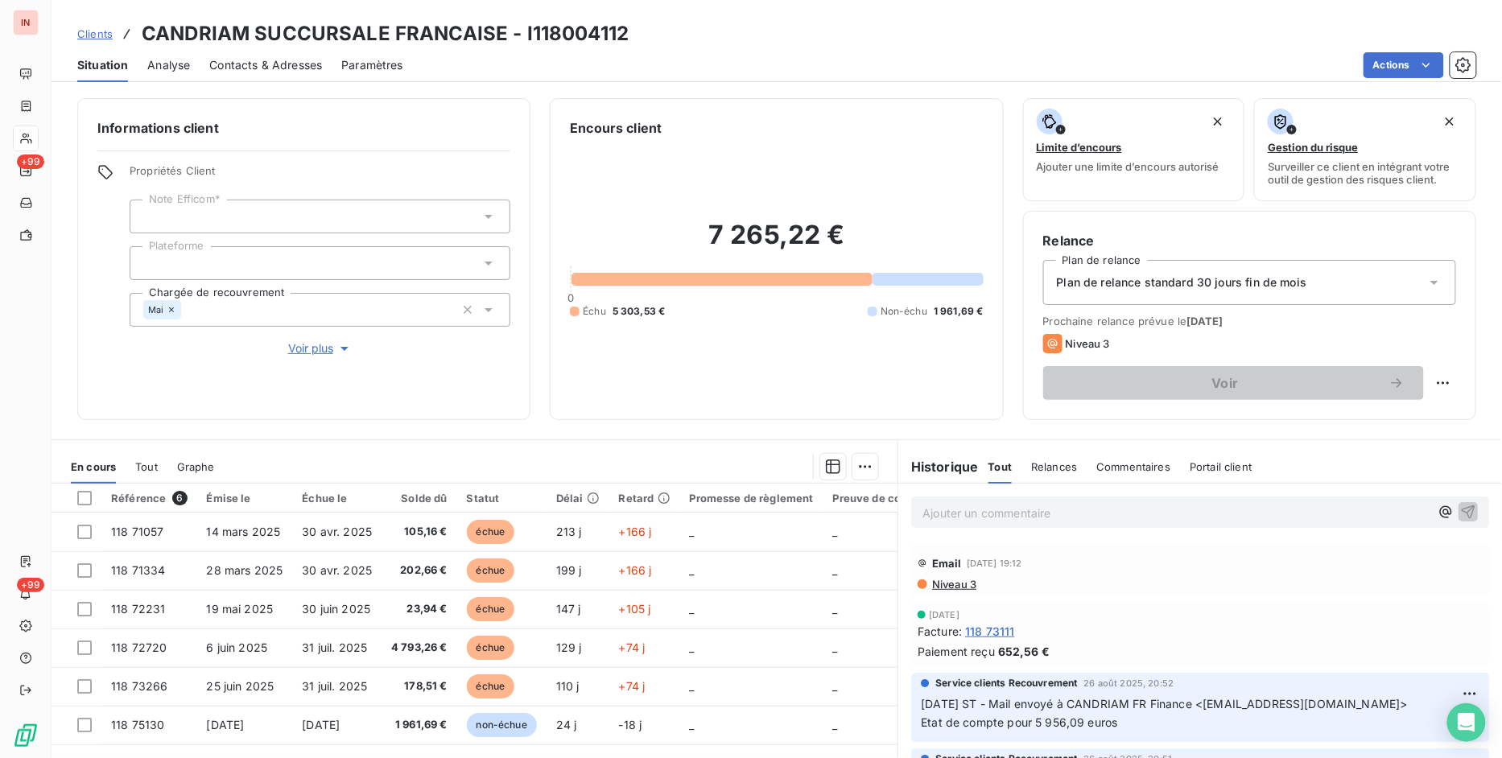
scroll to position [208, 0]
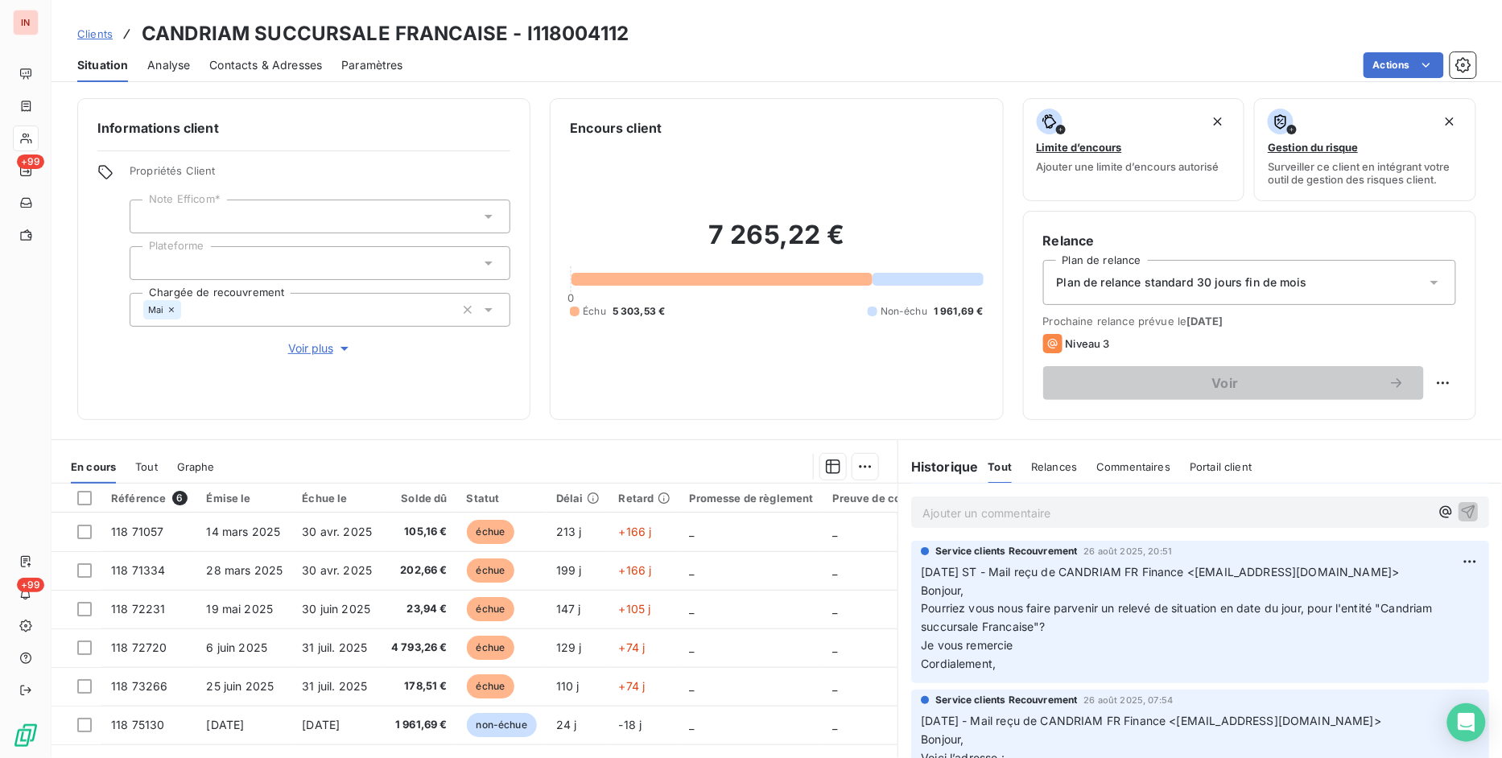
click at [1209, 650] on p "[DATE] ST - Mail reçu de CANDRIAM FR Finance <[EMAIL_ADDRESS][DOMAIN_NAME]> Bon…" at bounding box center [1200, 619] width 559 height 110
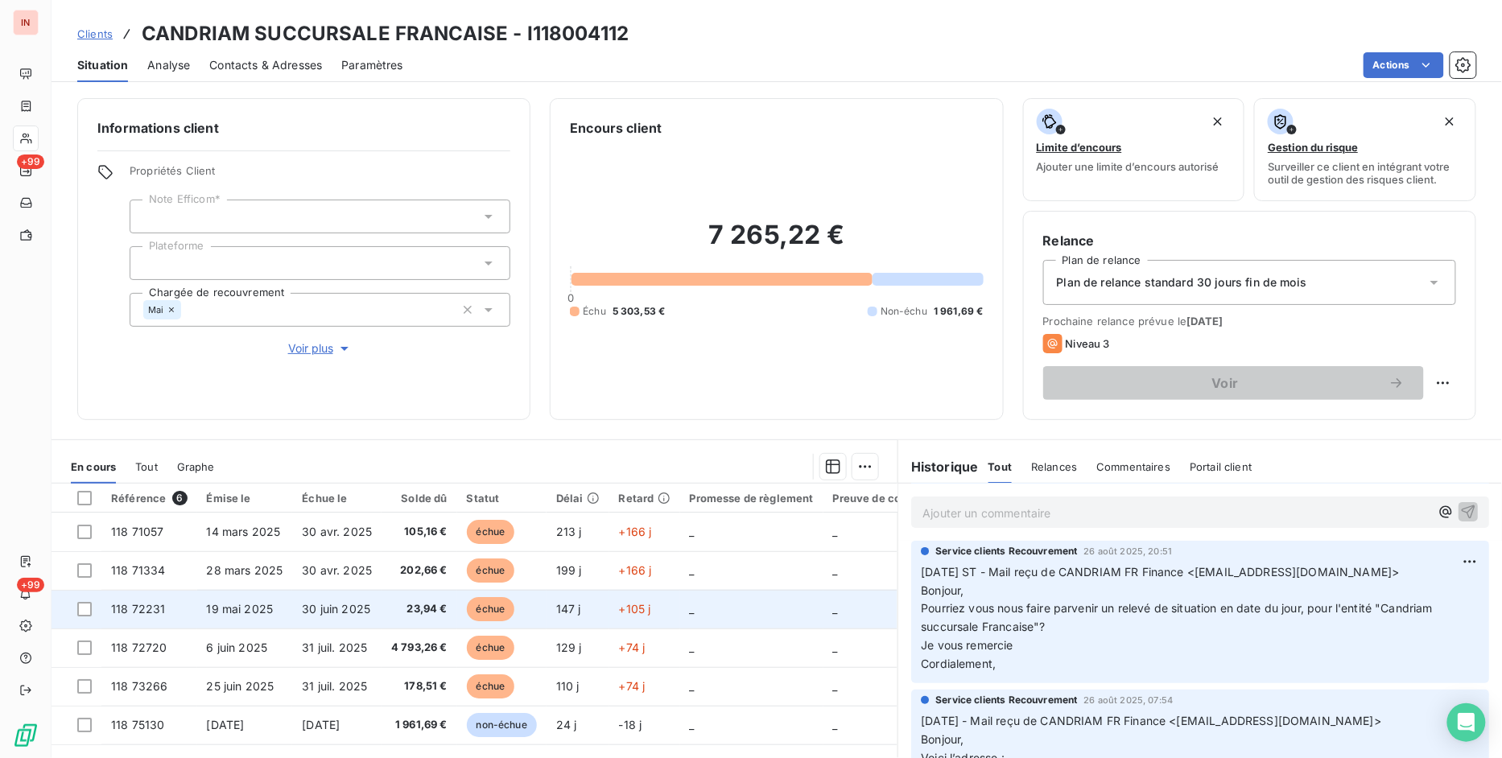
scroll to position [83, 0]
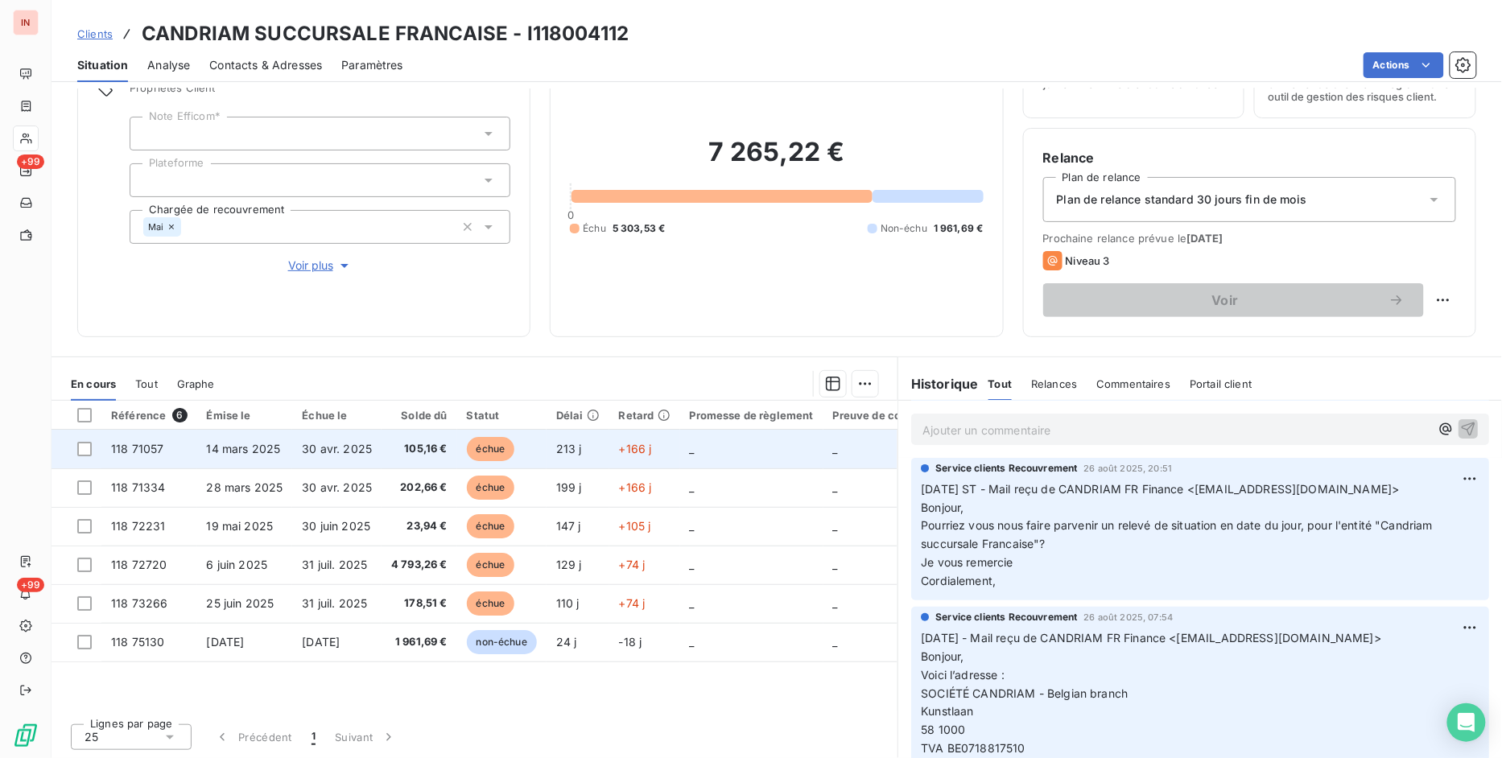
click at [237, 457] on td "14 mars 2025" at bounding box center [245, 449] width 96 height 39
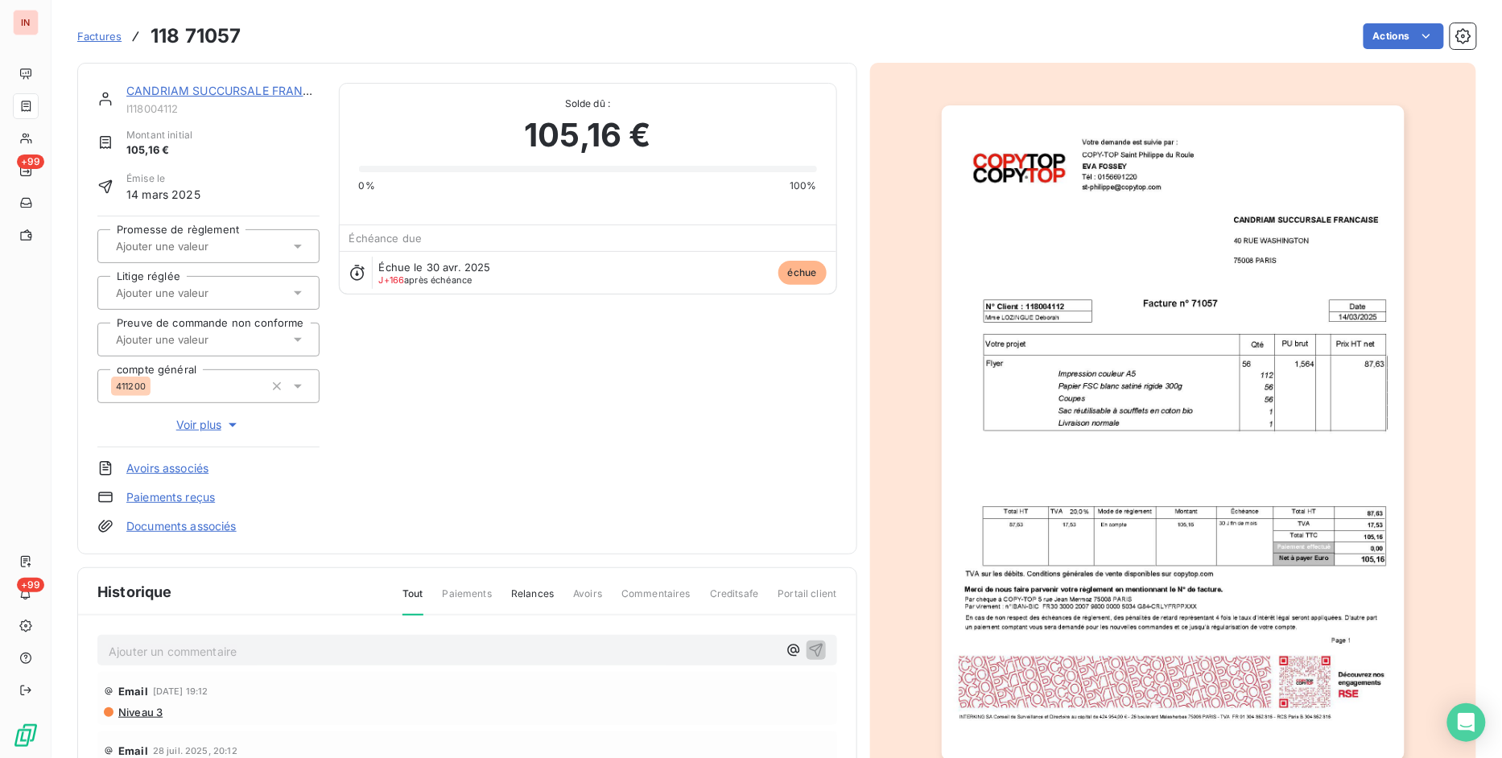
click at [198, 523] on link "Documents associés" at bounding box center [181, 527] width 110 height 16
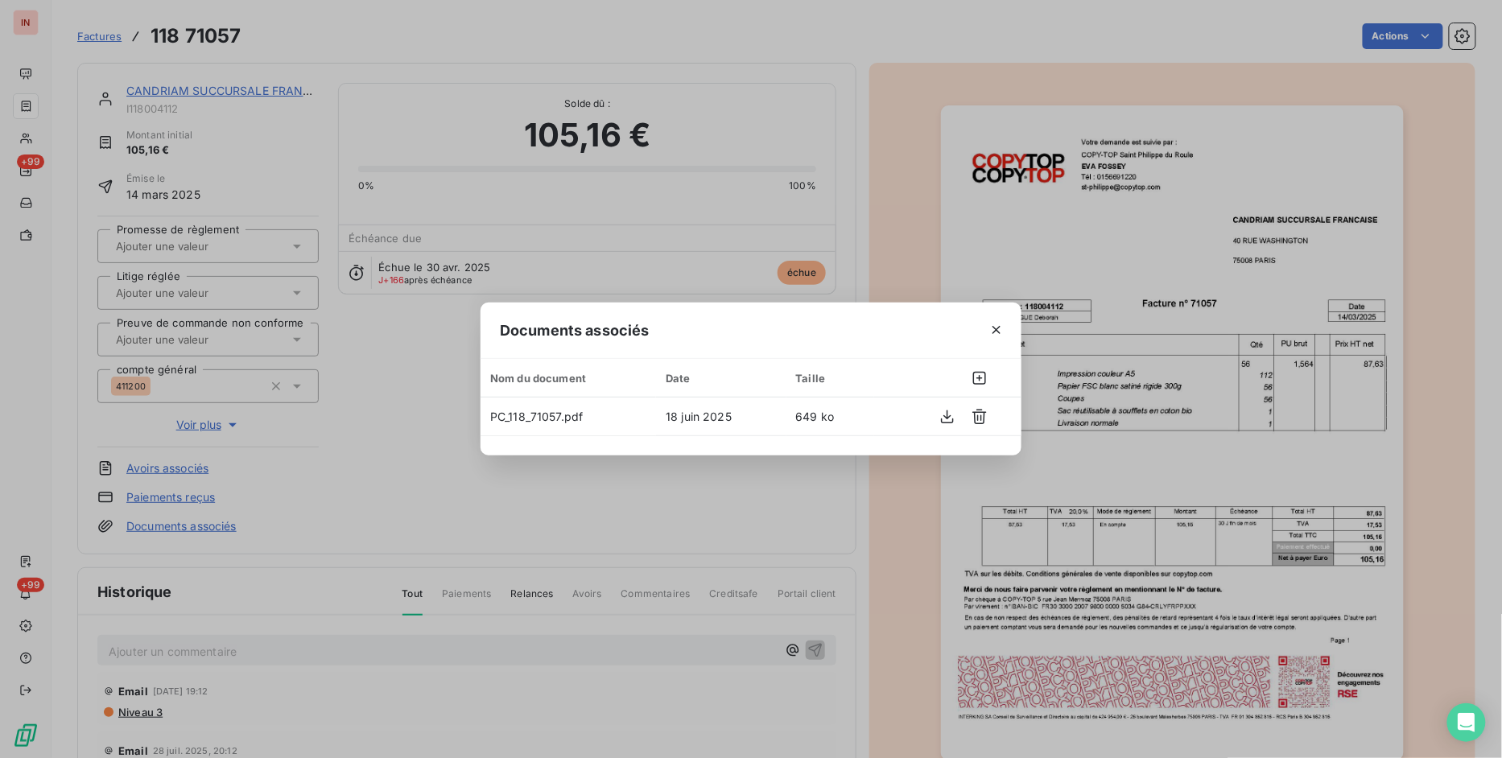
click at [1000, 327] on icon "button" at bounding box center [997, 330] width 8 height 8
